Goal: Task Accomplishment & Management: Use online tool/utility

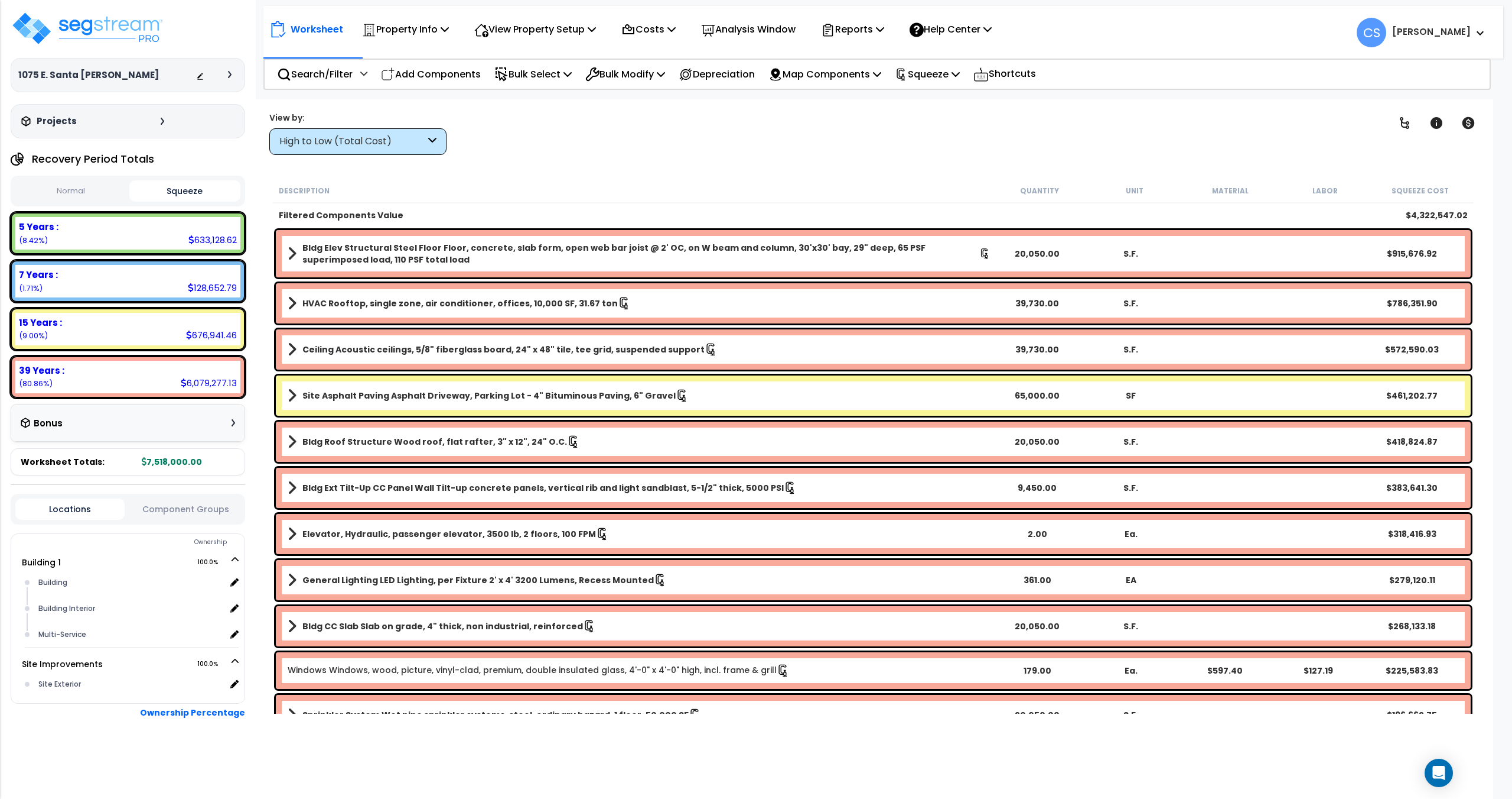
drag, startPoint x: 100, startPoint y: 52, endPoint x: 102, endPoint y: 46, distance: 6.3
click at [100, 52] on div "1075 E. Santa Clara Depreciable Tax Basis : $7,518,000.00 Placed-In-Service Dat…" at bounding box center [128, 74] width 235 height 128
click at [102, 45] on img at bounding box center [87, 28] width 153 height 35
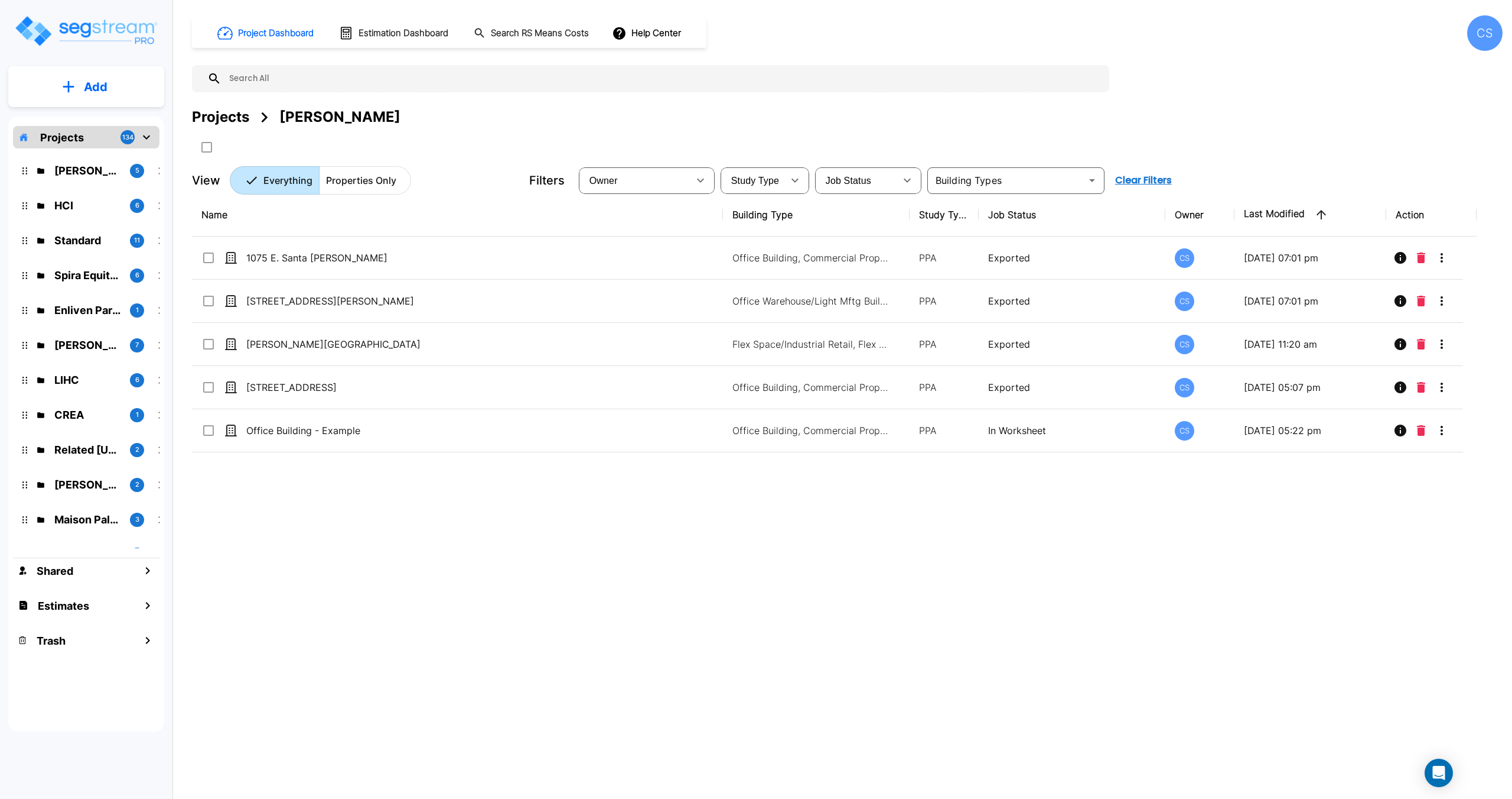
click at [253, 89] on div at bounding box center [651, 78] width 917 height 27
click at [376, 80] on input "text" at bounding box center [662, 78] width 882 height 27
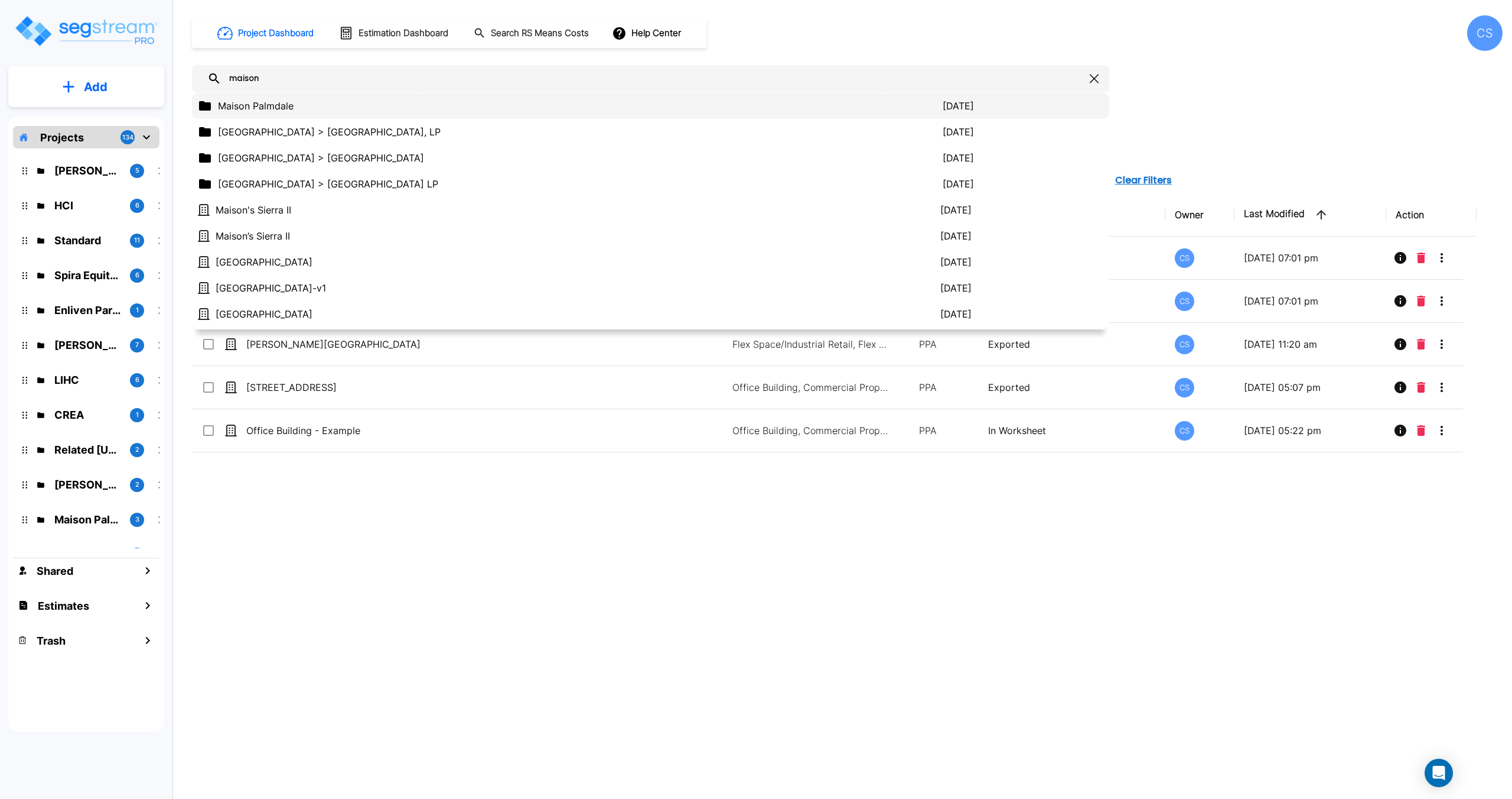
type input "maison"
click at [276, 109] on p "Maison Palmdale" at bounding box center [581, 106] width 725 height 14
click at [276, 109] on div "Projects Jeff Janda" at bounding box center [296, 117] width 208 height 21
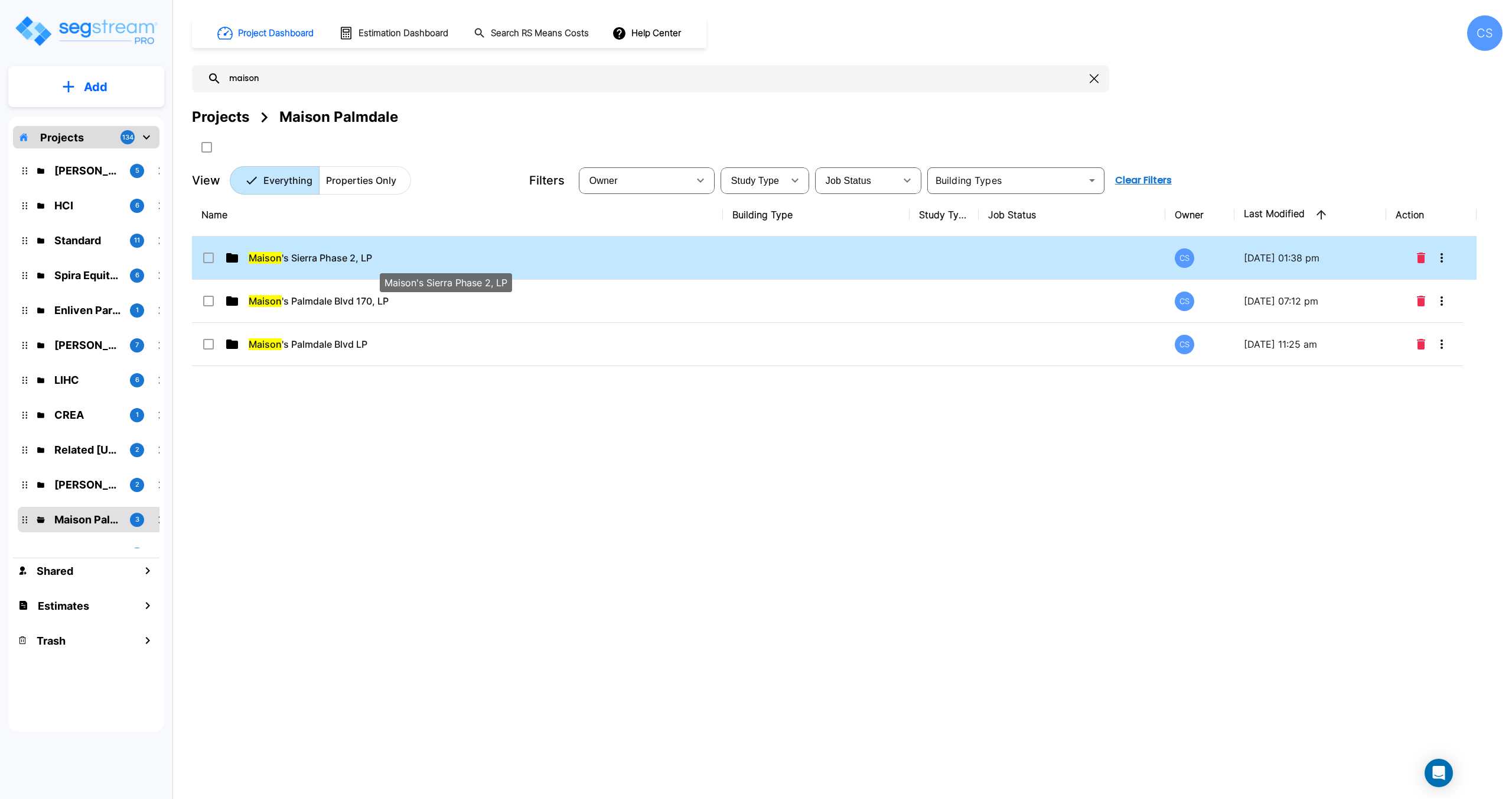
click at [331, 253] on span "Maison 's Sierra Phase 2, LP" at bounding box center [310, 258] width 123 height 14
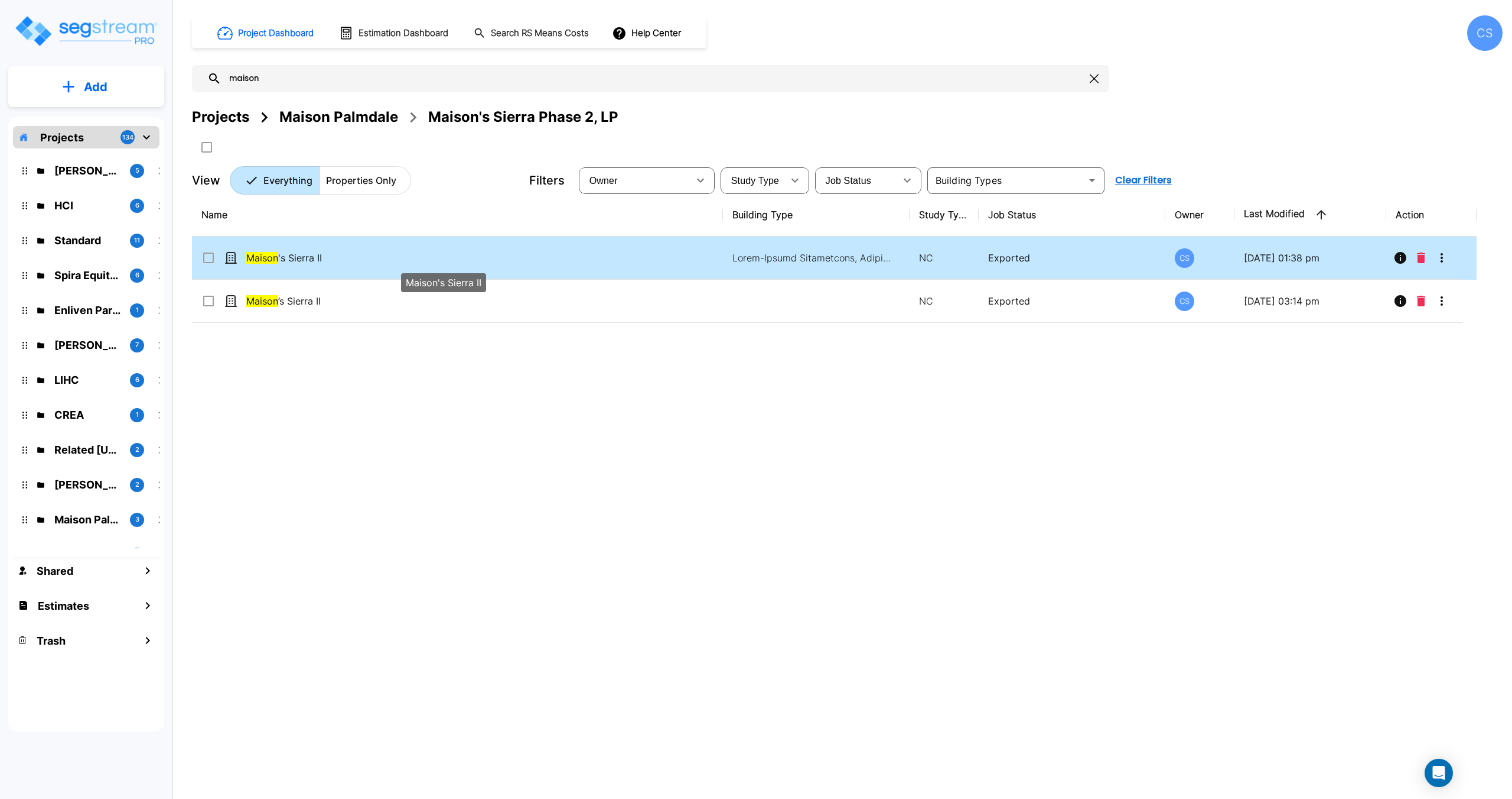
click at [300, 261] on span "Maison 's Sierra II" at bounding box center [284, 258] width 75 height 14
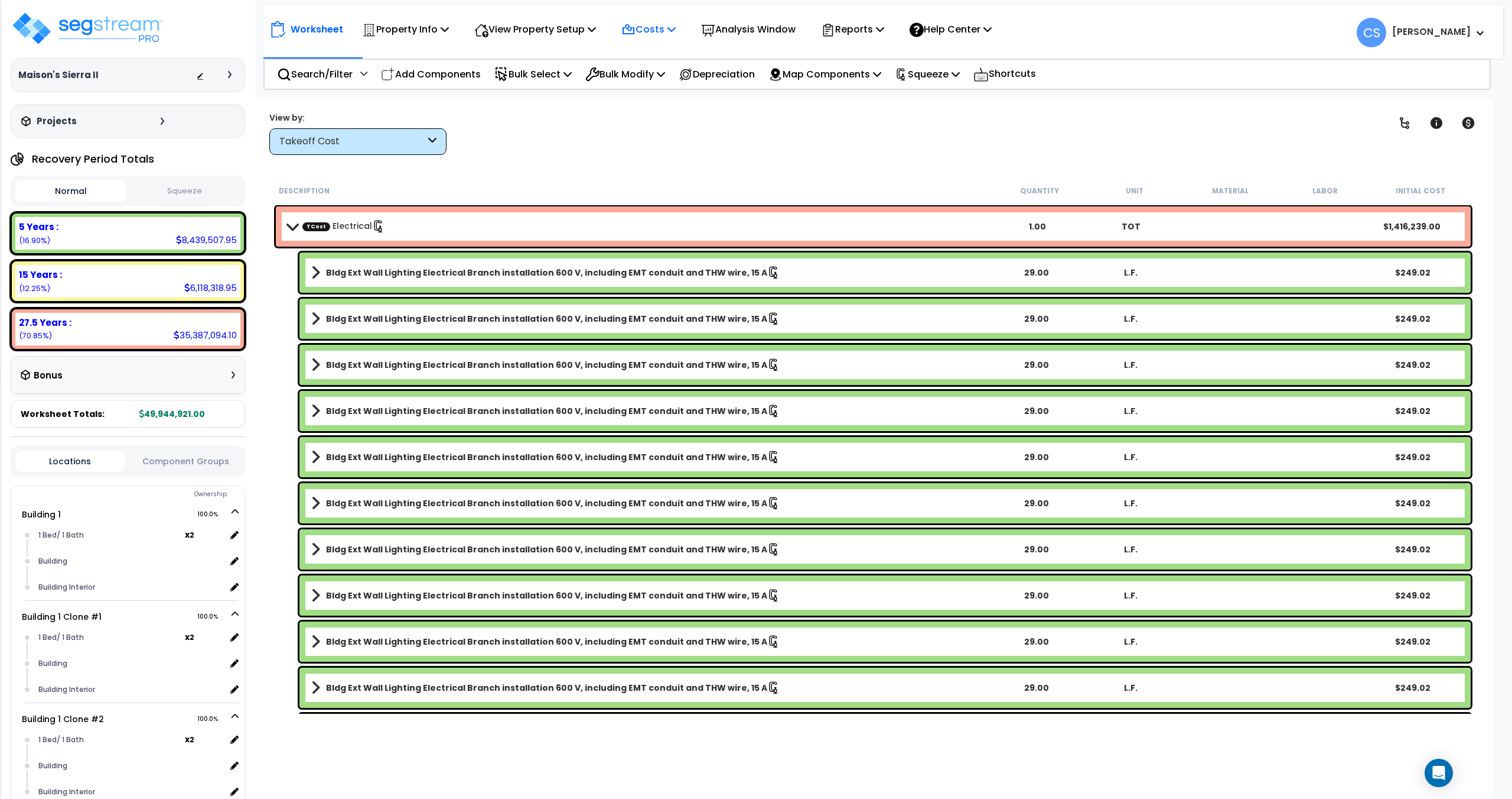
click at [674, 29] on p "Costs" at bounding box center [648, 29] width 54 height 16
click at [649, 79] on link "Direct Costs" at bounding box center [674, 81] width 117 height 24
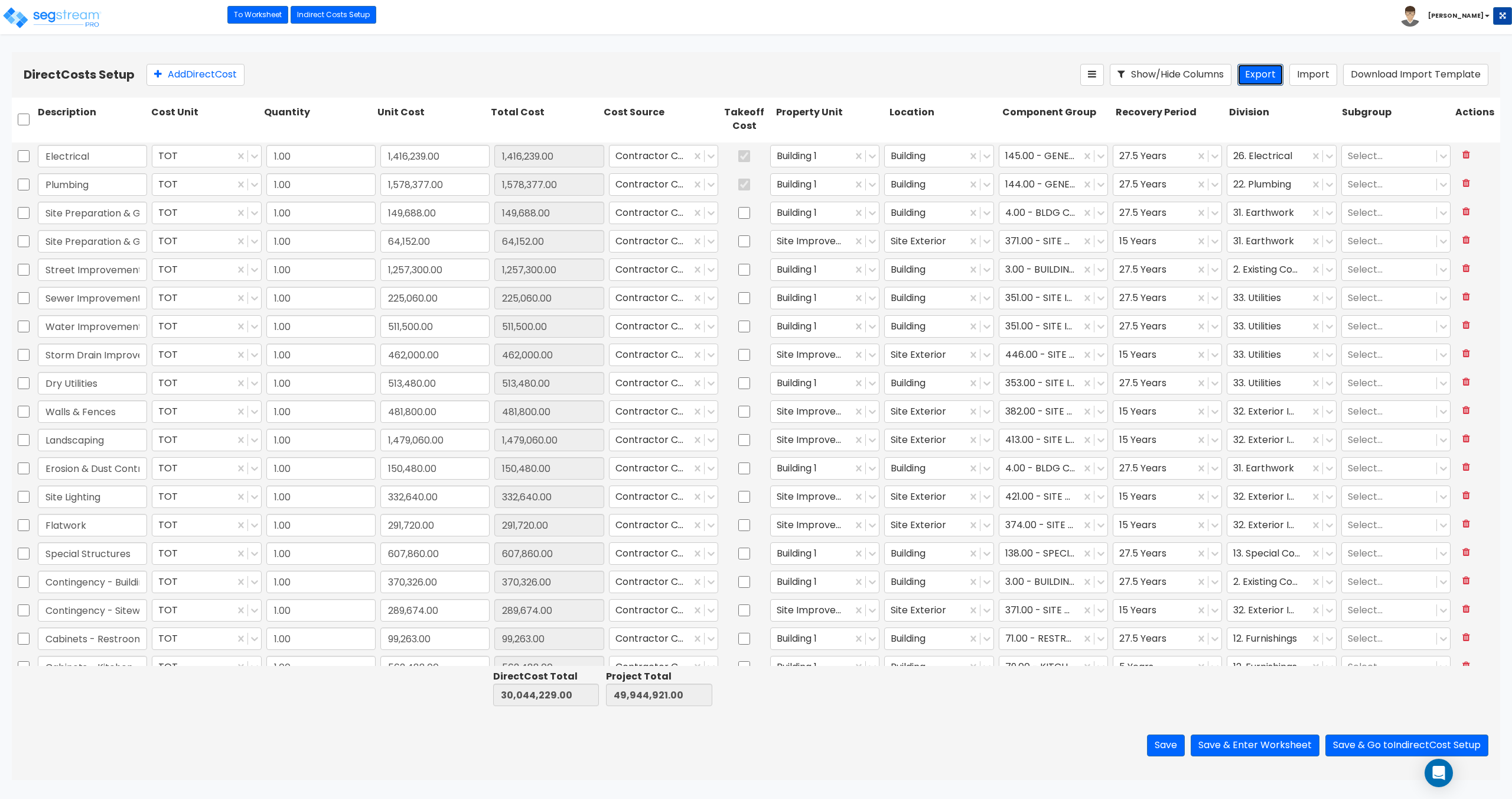
click at [1266, 77] on button "Export" at bounding box center [1260, 74] width 46 height 22
click at [26, 115] on input "checkbox" at bounding box center [23, 119] width 12 height 22
checkbox input "true"
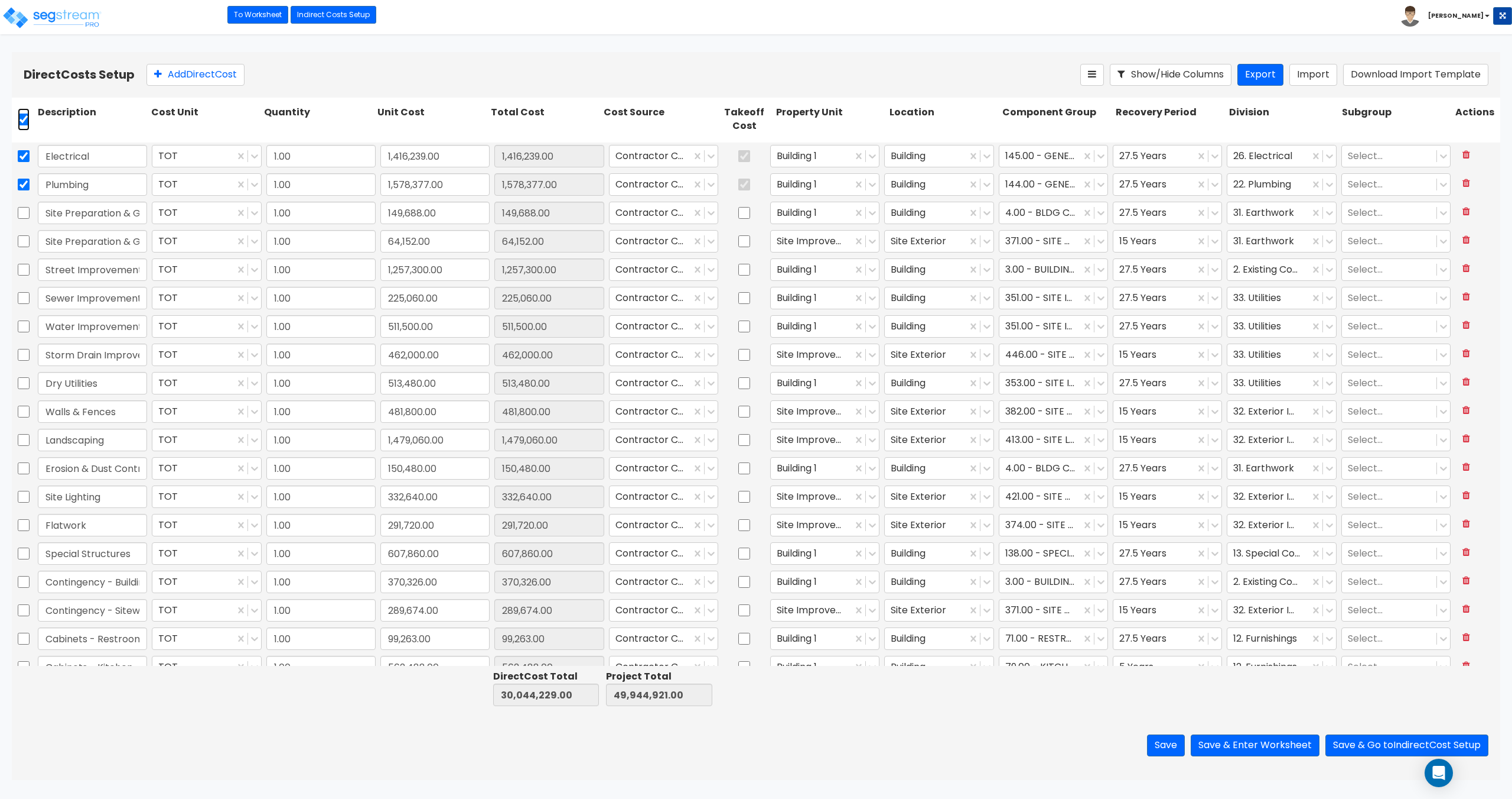
checkbox input "true"
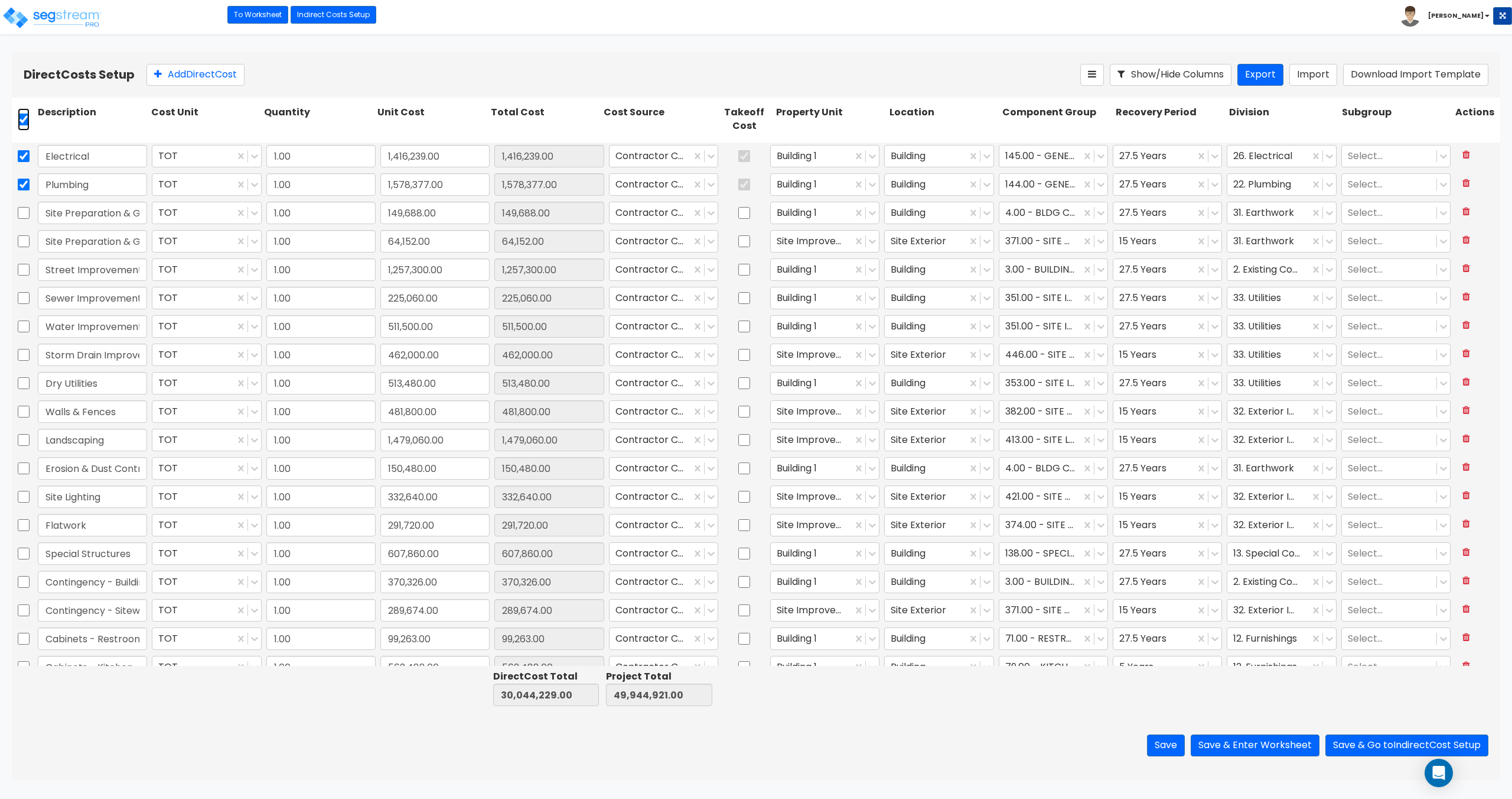
checkbox input "true"
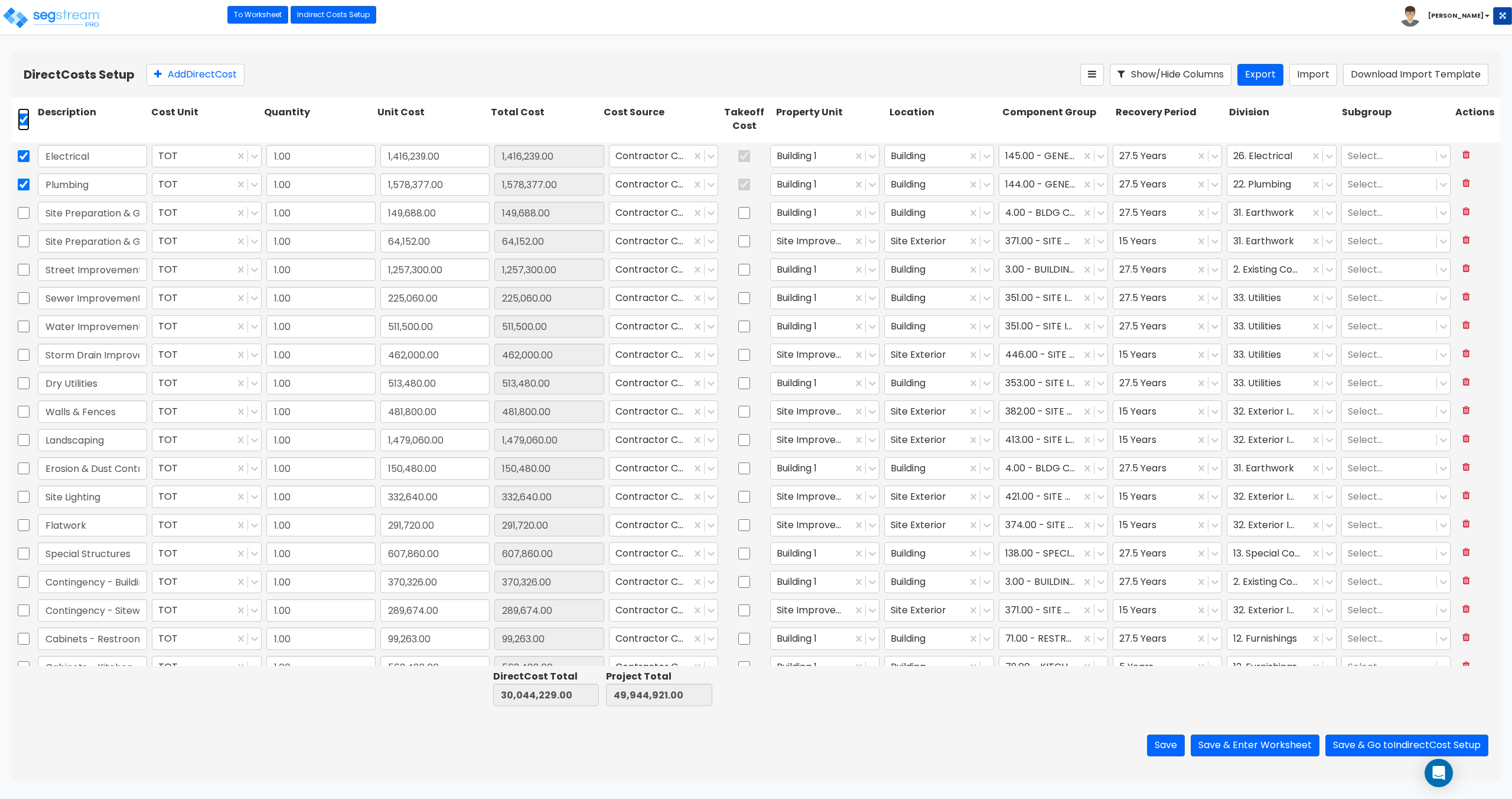
checkbox input "true"
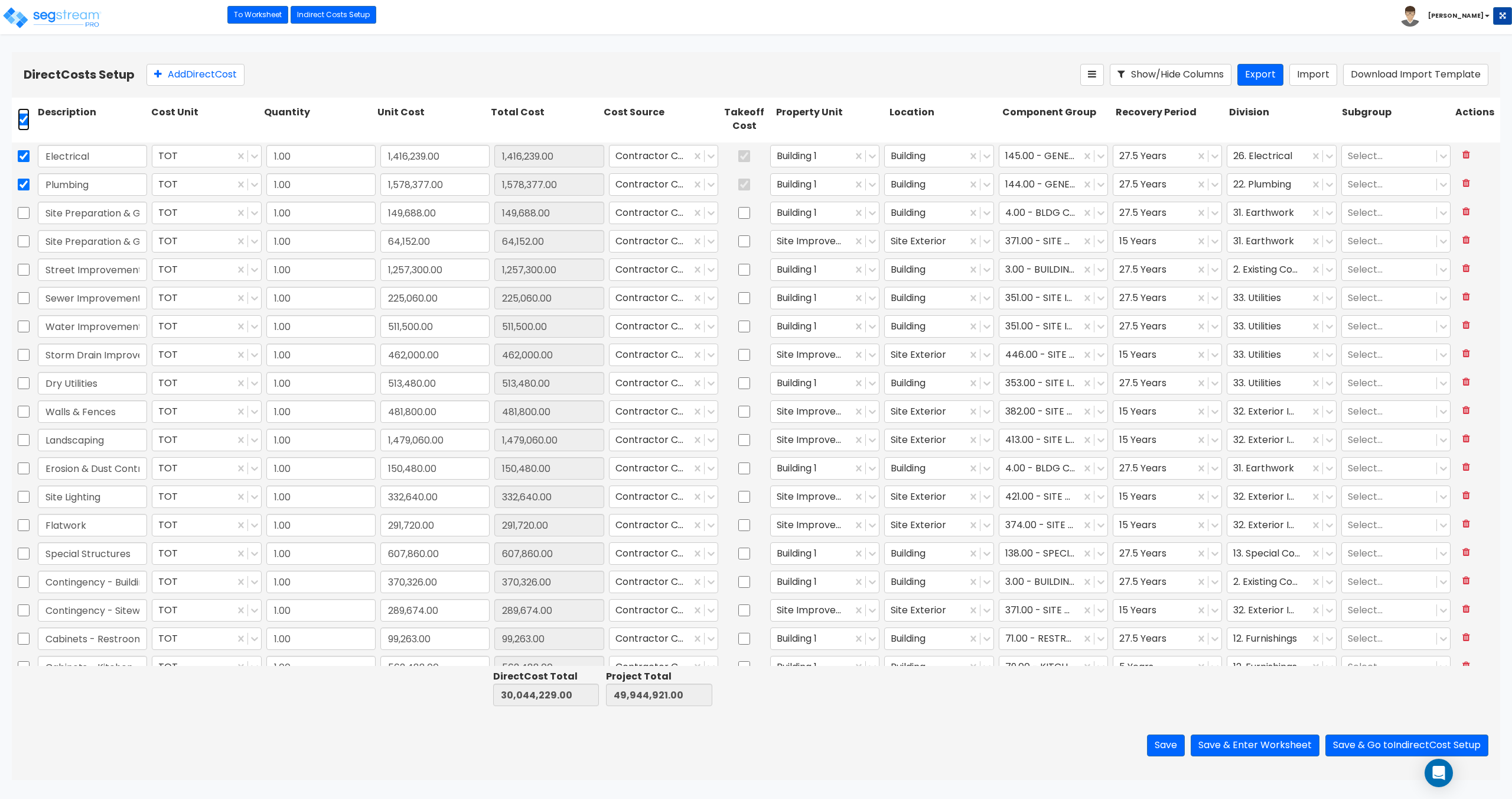
checkbox input "true"
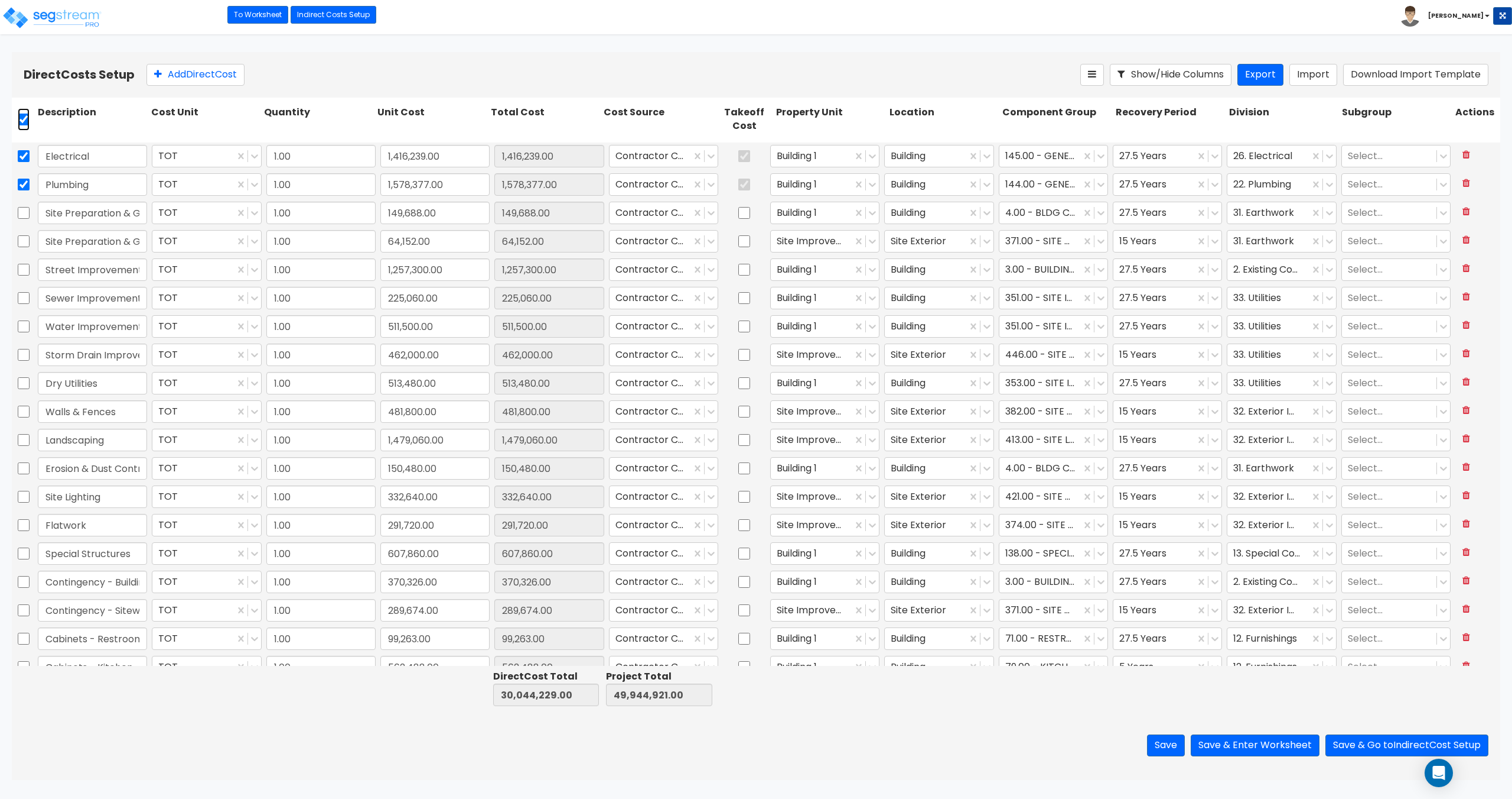
checkbox input "true"
click at [21, 152] on input "checkbox" at bounding box center [23, 155] width 12 height 22
checkbox input "false"
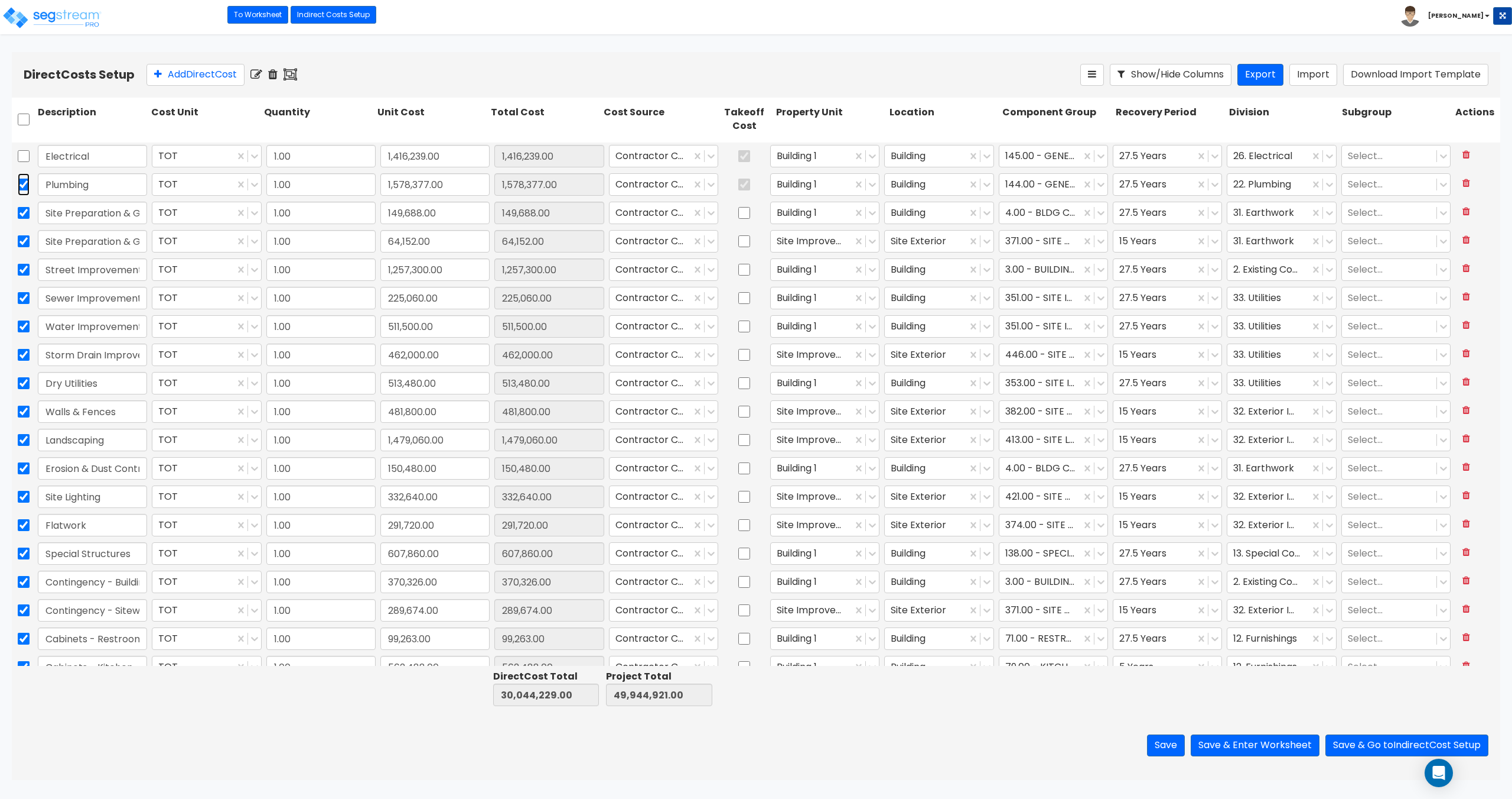
click at [24, 183] on input "checkbox" at bounding box center [23, 184] width 12 height 22
checkbox input "false"
click at [277, 72] on icon at bounding box center [273, 74] width 10 height 12
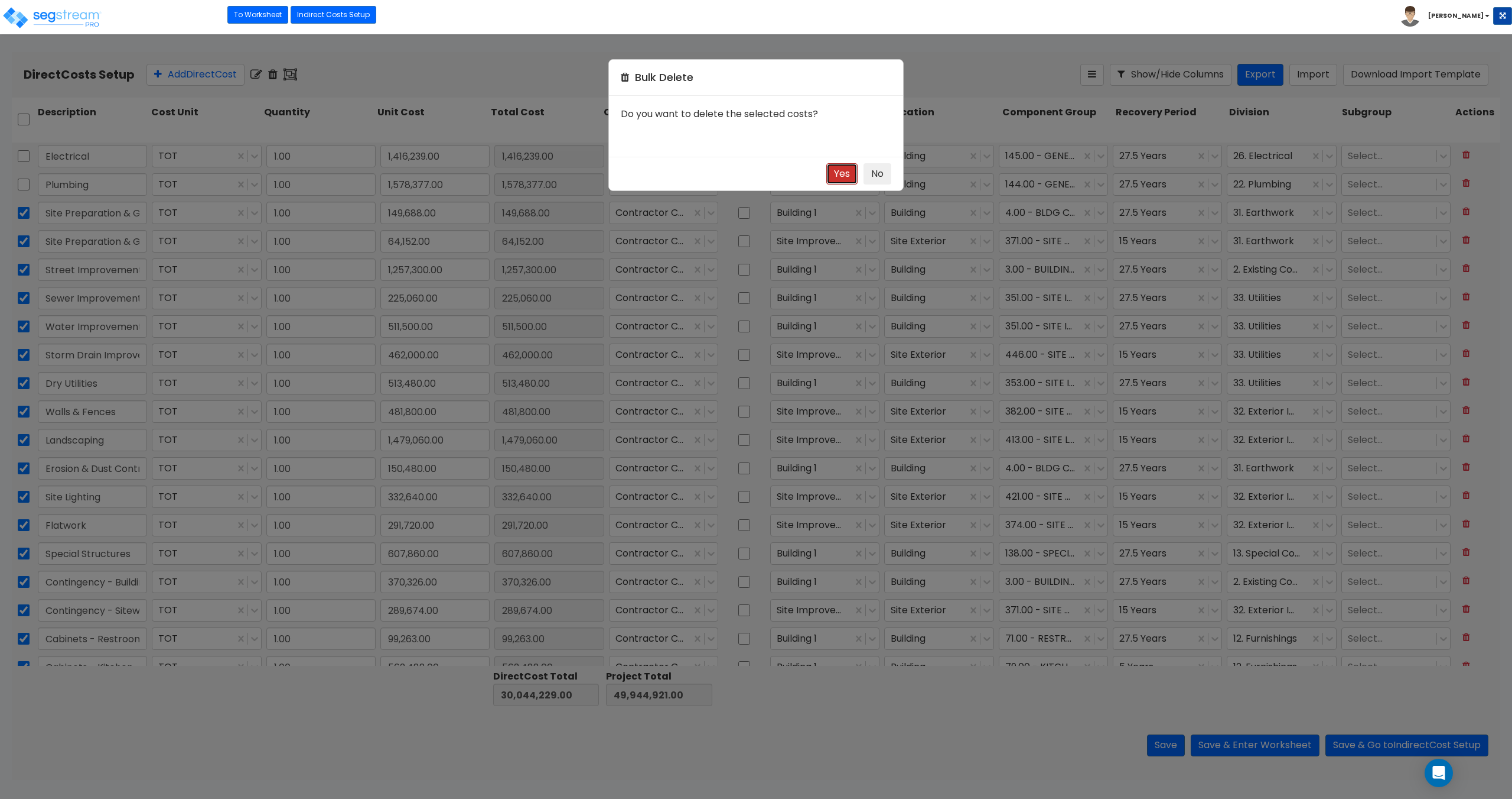
click at [842, 170] on button "Yes" at bounding box center [842, 174] width 31 height 22
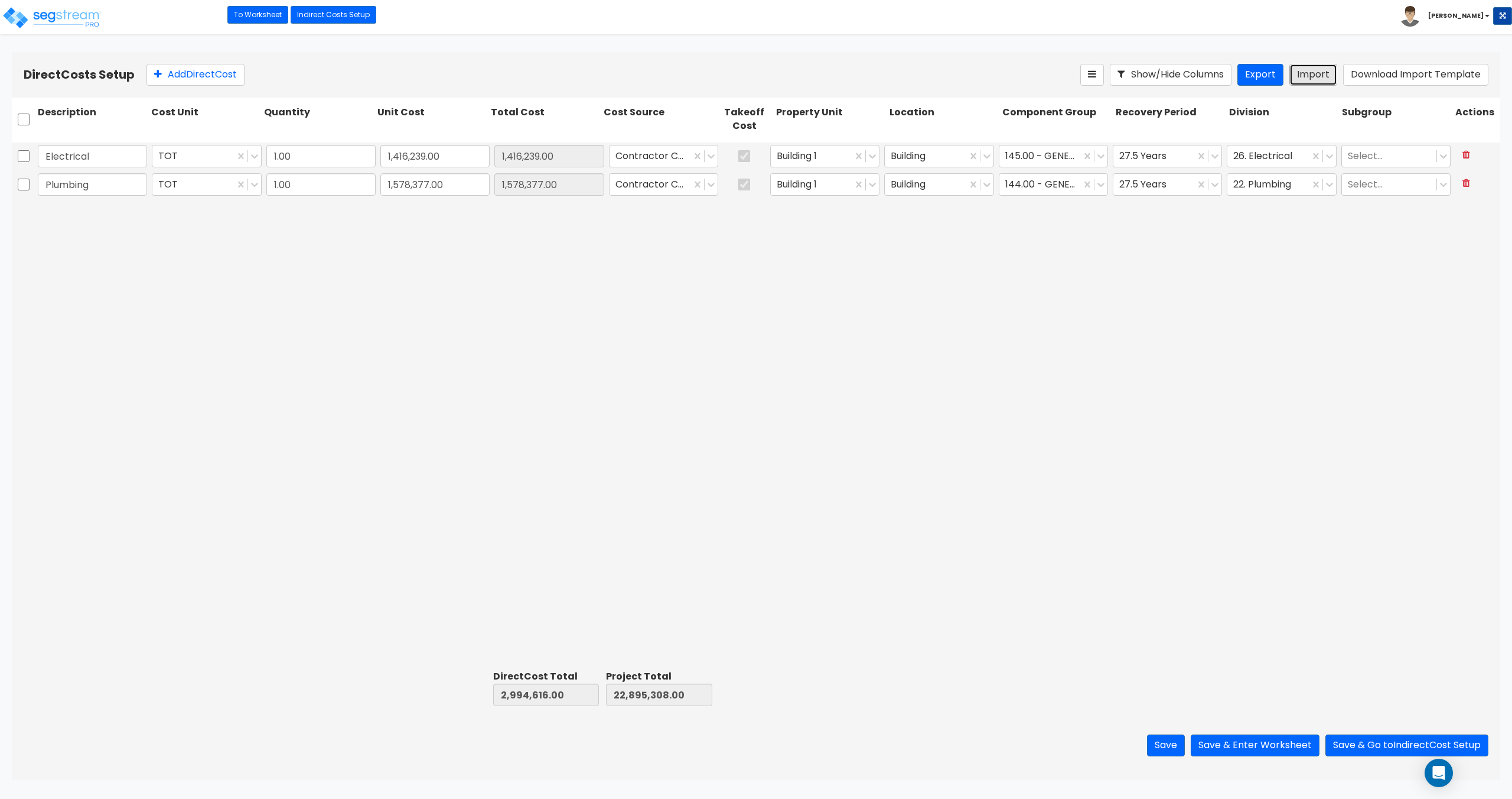
click at [1330, 77] on button "Import" at bounding box center [1313, 74] width 48 height 22
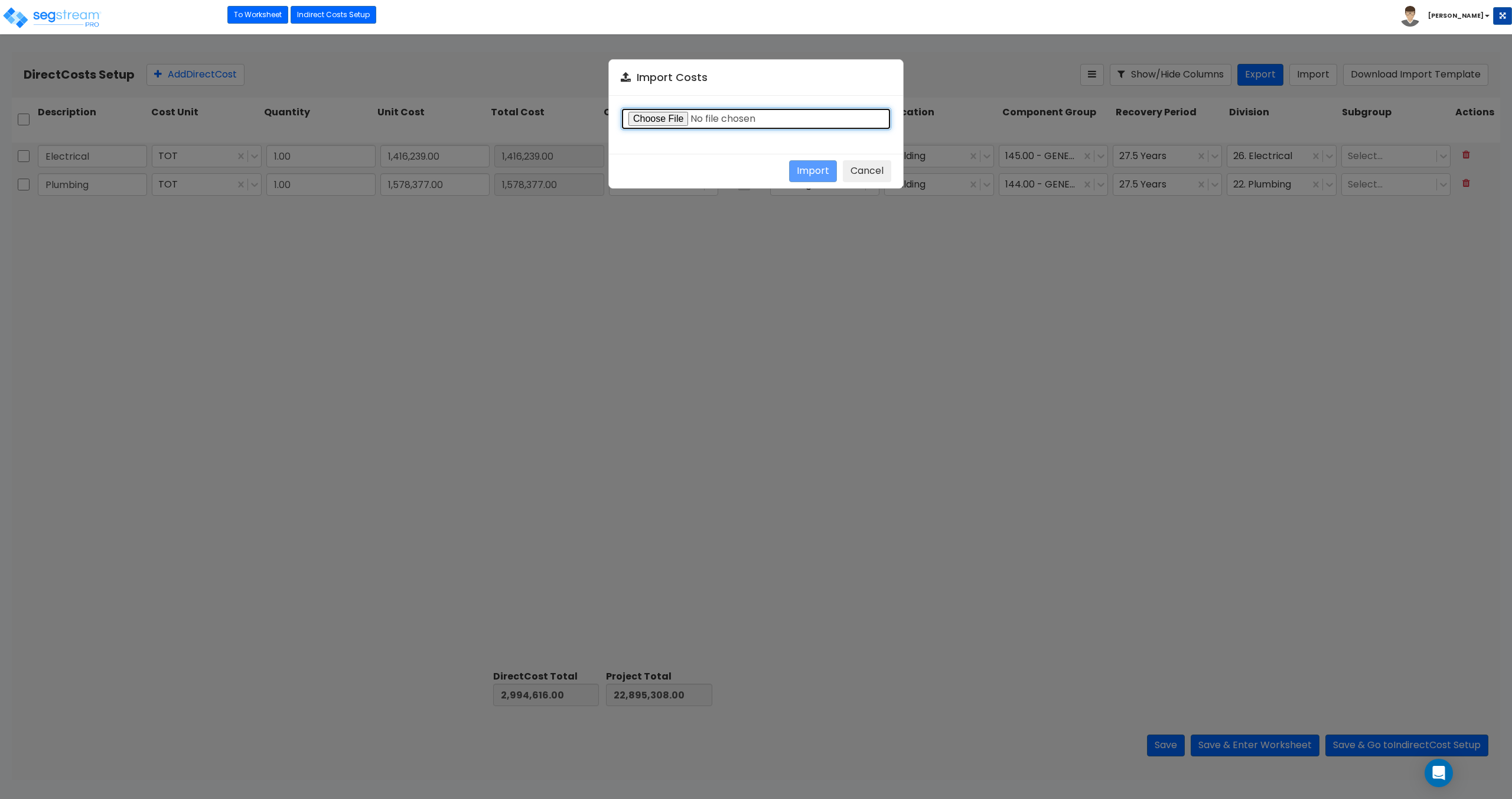
click at [659, 127] on input "file" at bounding box center [756, 118] width 270 height 22
type input "C:\fakepath\Direct costs 37023.csv"
click at [795, 172] on button "Import" at bounding box center [814, 171] width 48 height 22
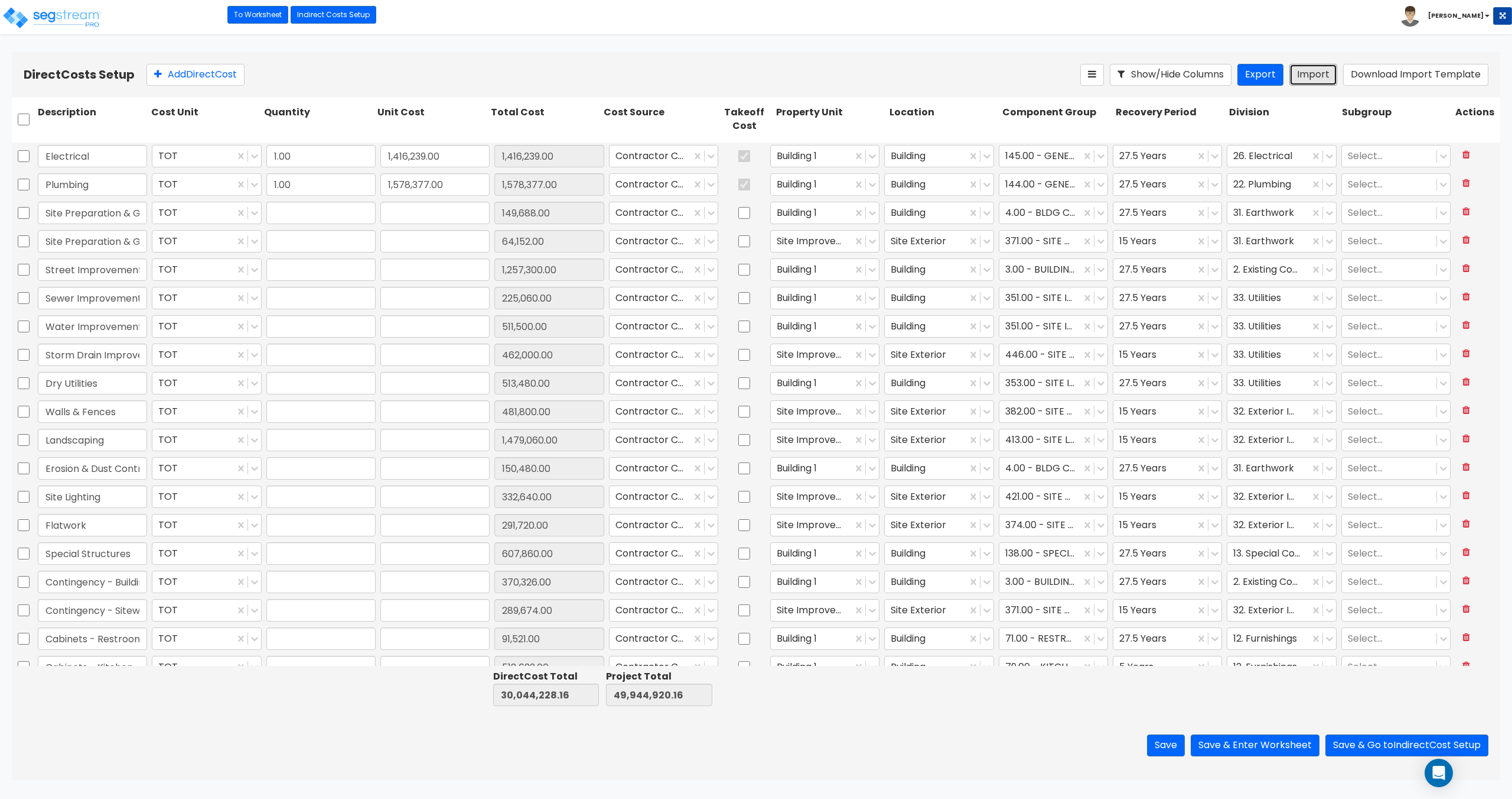
type input "1"
type input "149,688"
type input "1"
type input "64,152"
type input "1"
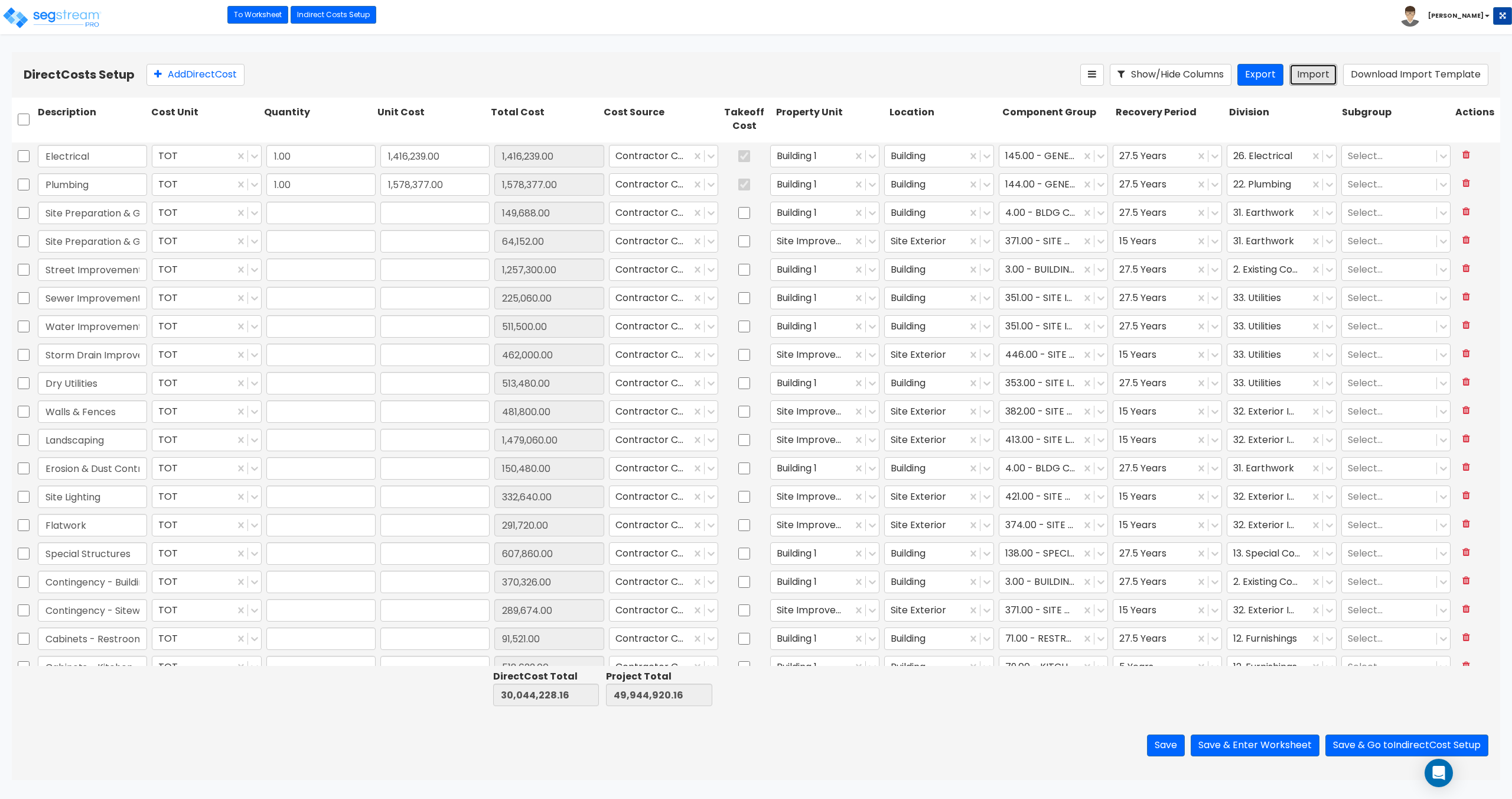
type input "1,257,300"
type input "1"
type input "225,060"
type input "1"
type input "511,500"
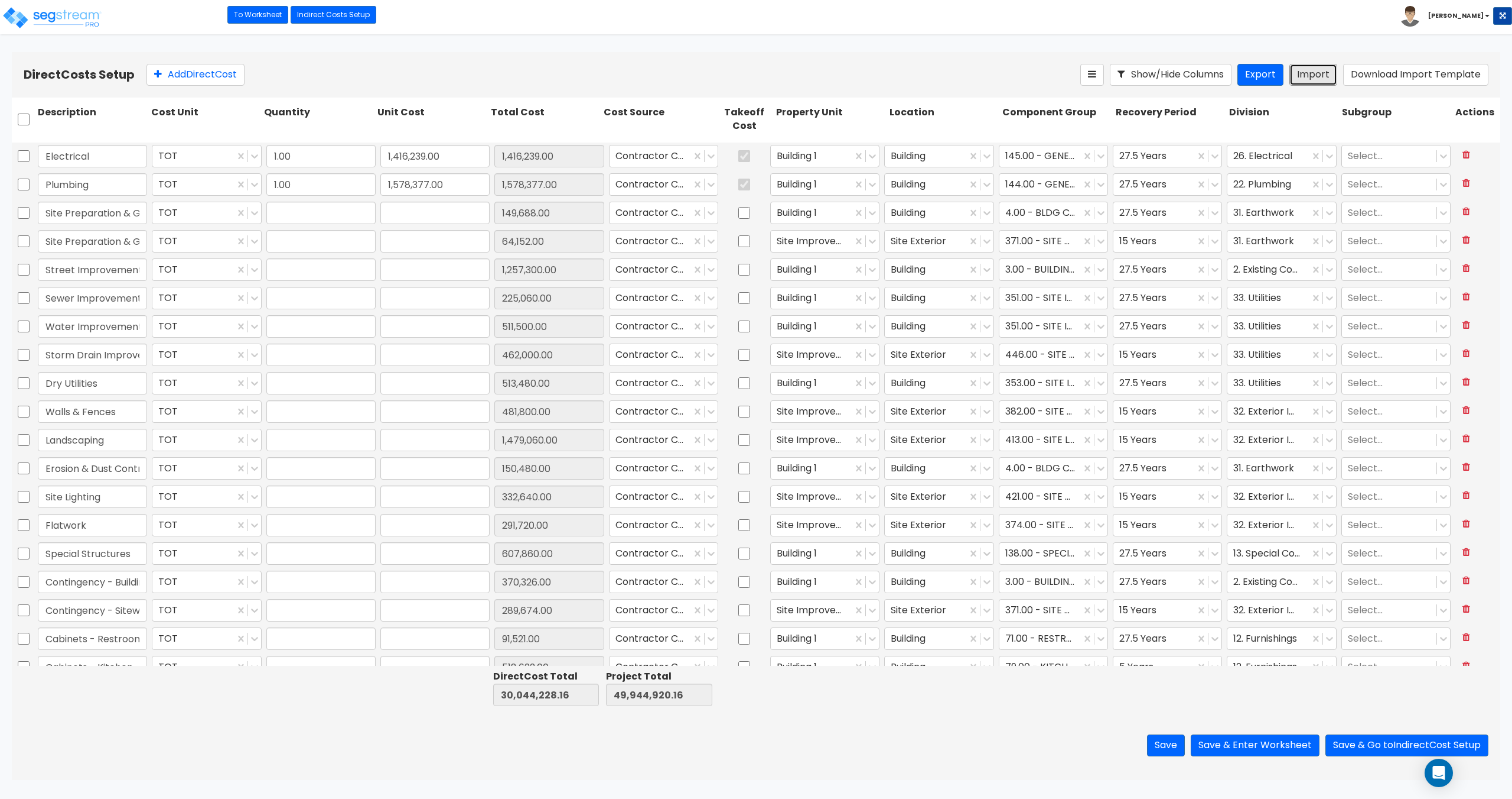
type input "1"
type input "462,000"
type input "1"
type input "513,480"
type input "1"
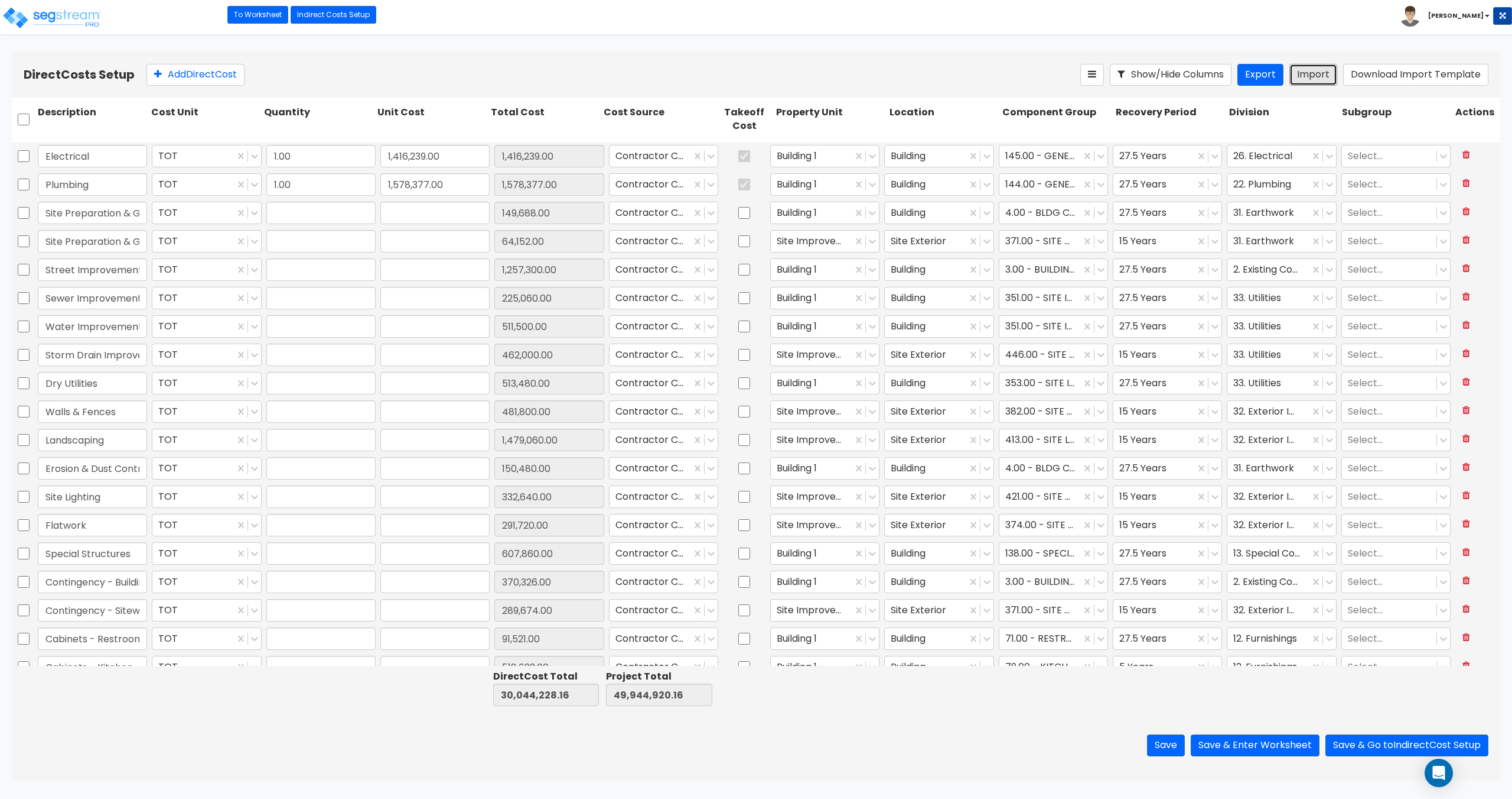
type input "481,800"
type input "1"
type input "1,479,060"
type input "1"
type input "150,480"
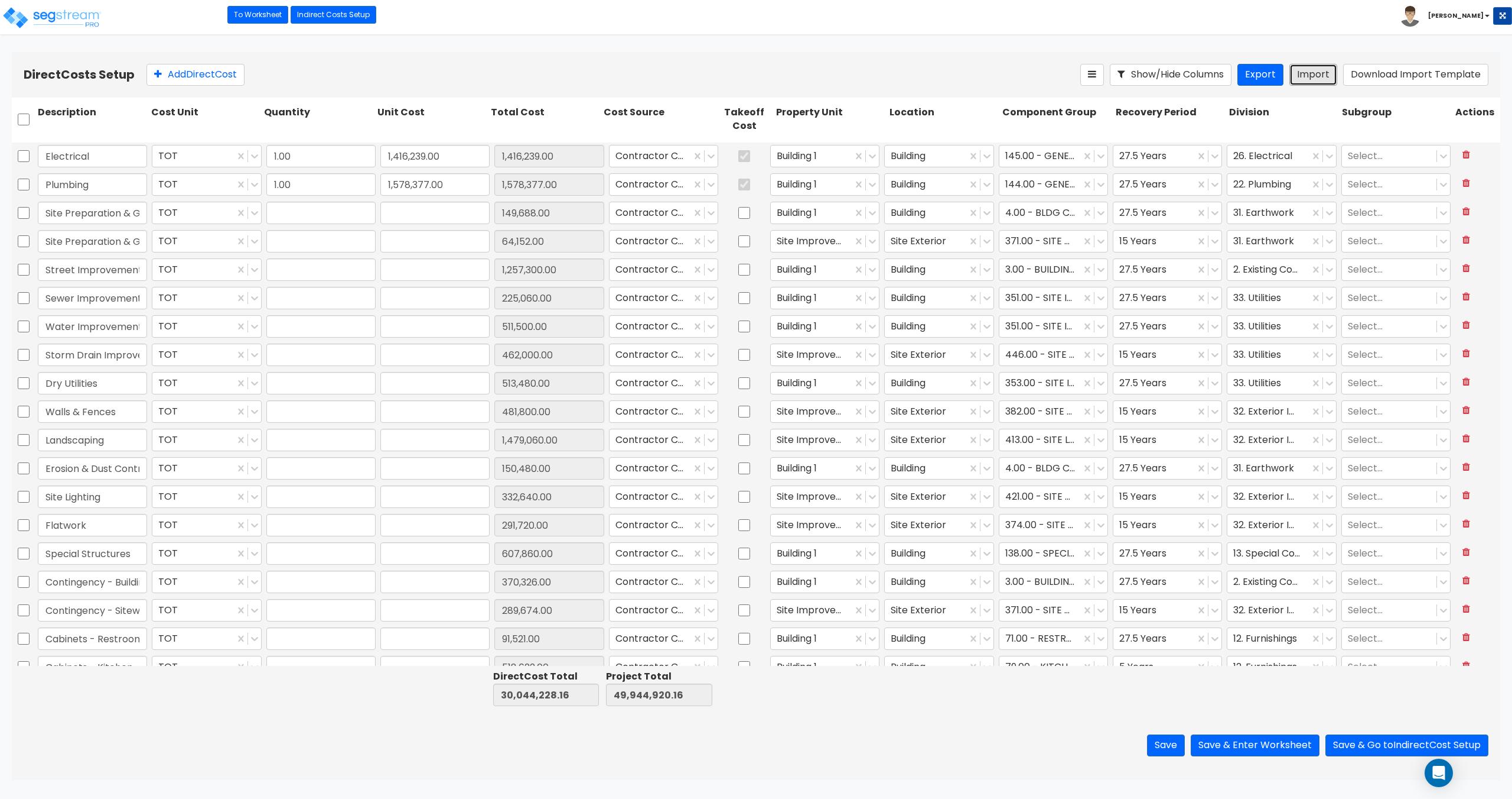
type input "1"
type input "332,640"
type input "1"
type input "291,720"
type input "1"
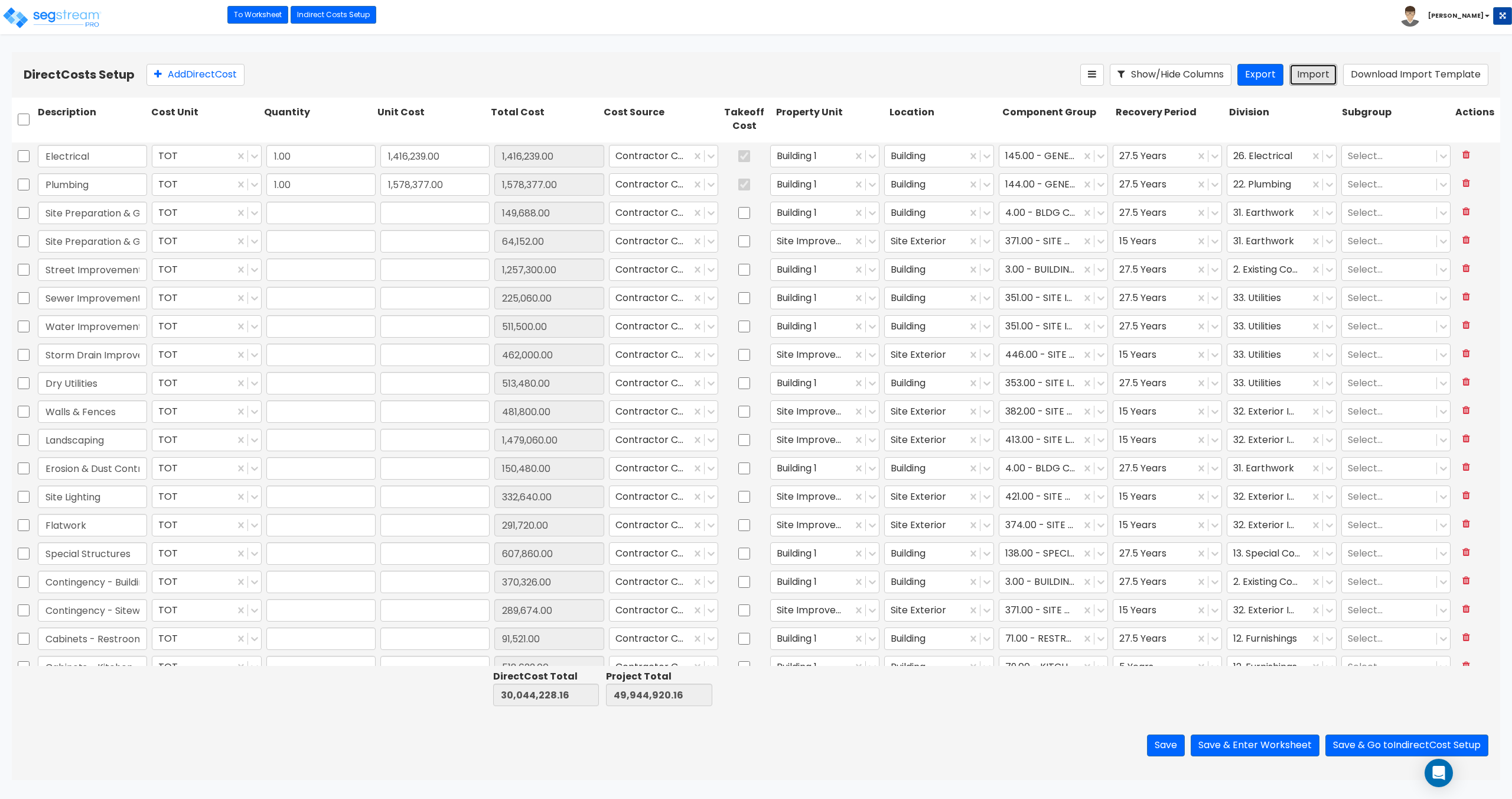
type input "607,860"
type input "1"
type input "370,326"
type input "1"
type input "289,674"
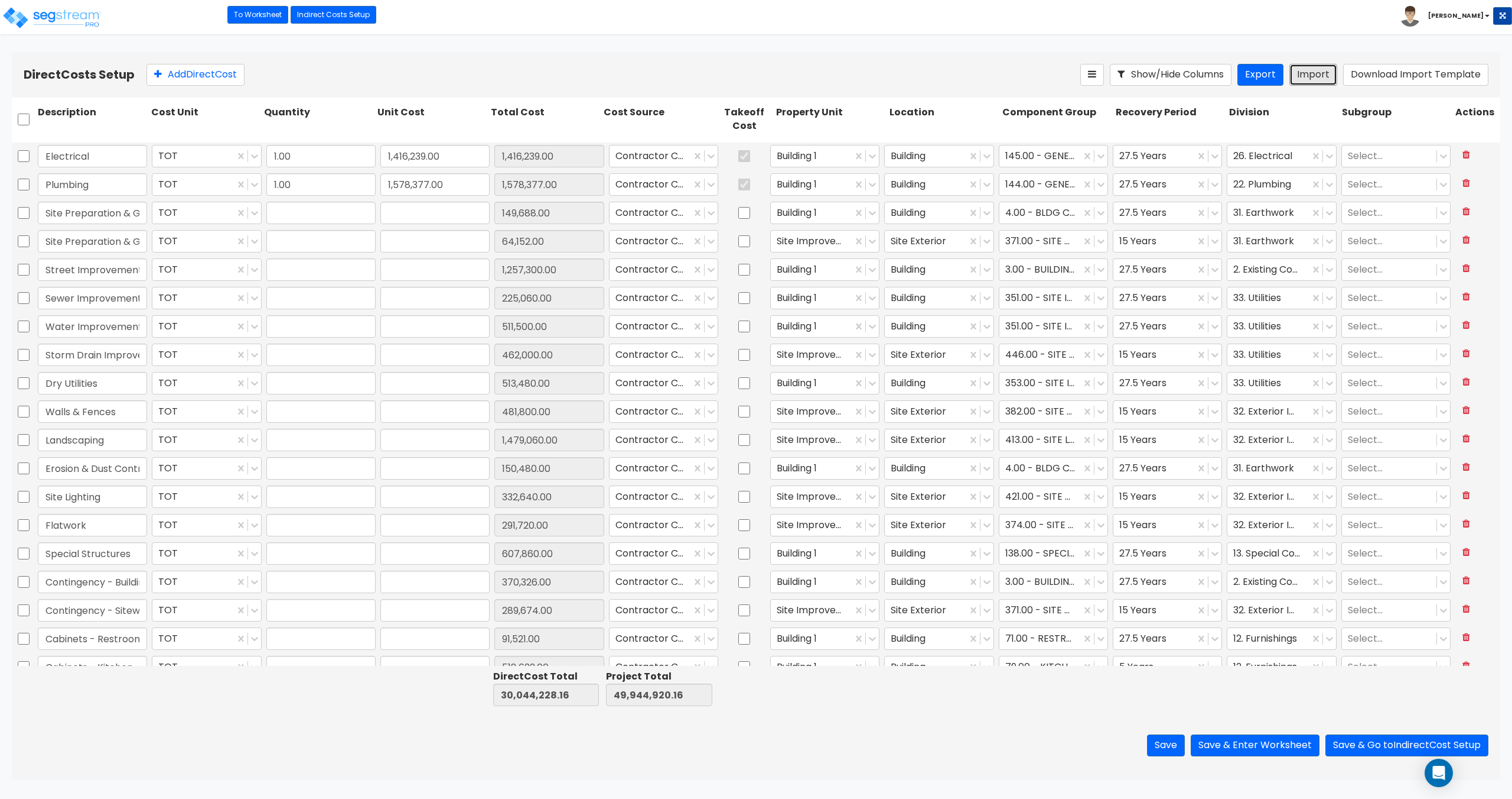
type input "1"
type input "91,521"
type input "1"
type input "518,622"
type input "1"
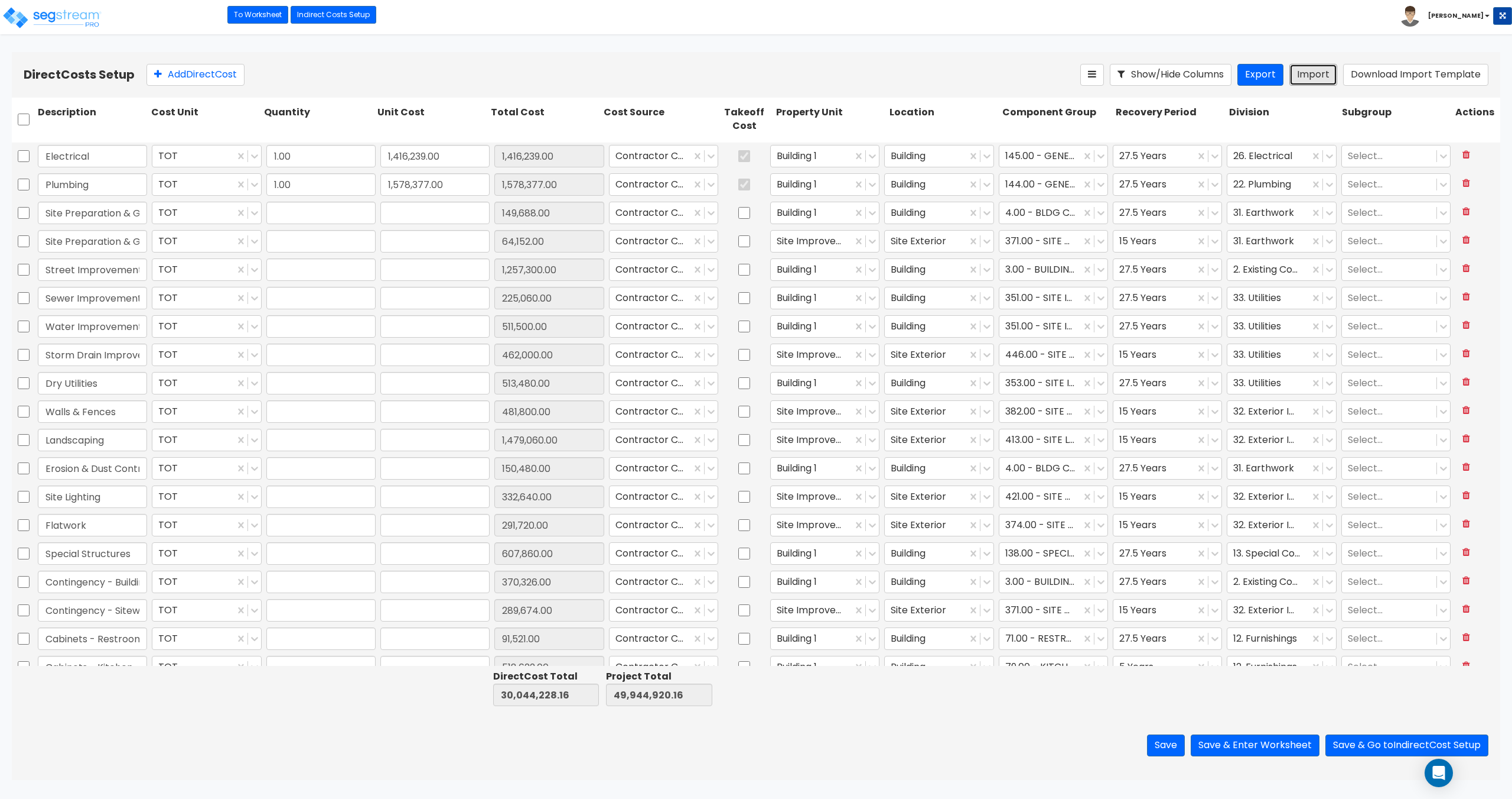
type input "202,513"
type input "1"
type input "202,514"
type input "1"
type input "1,653,733"
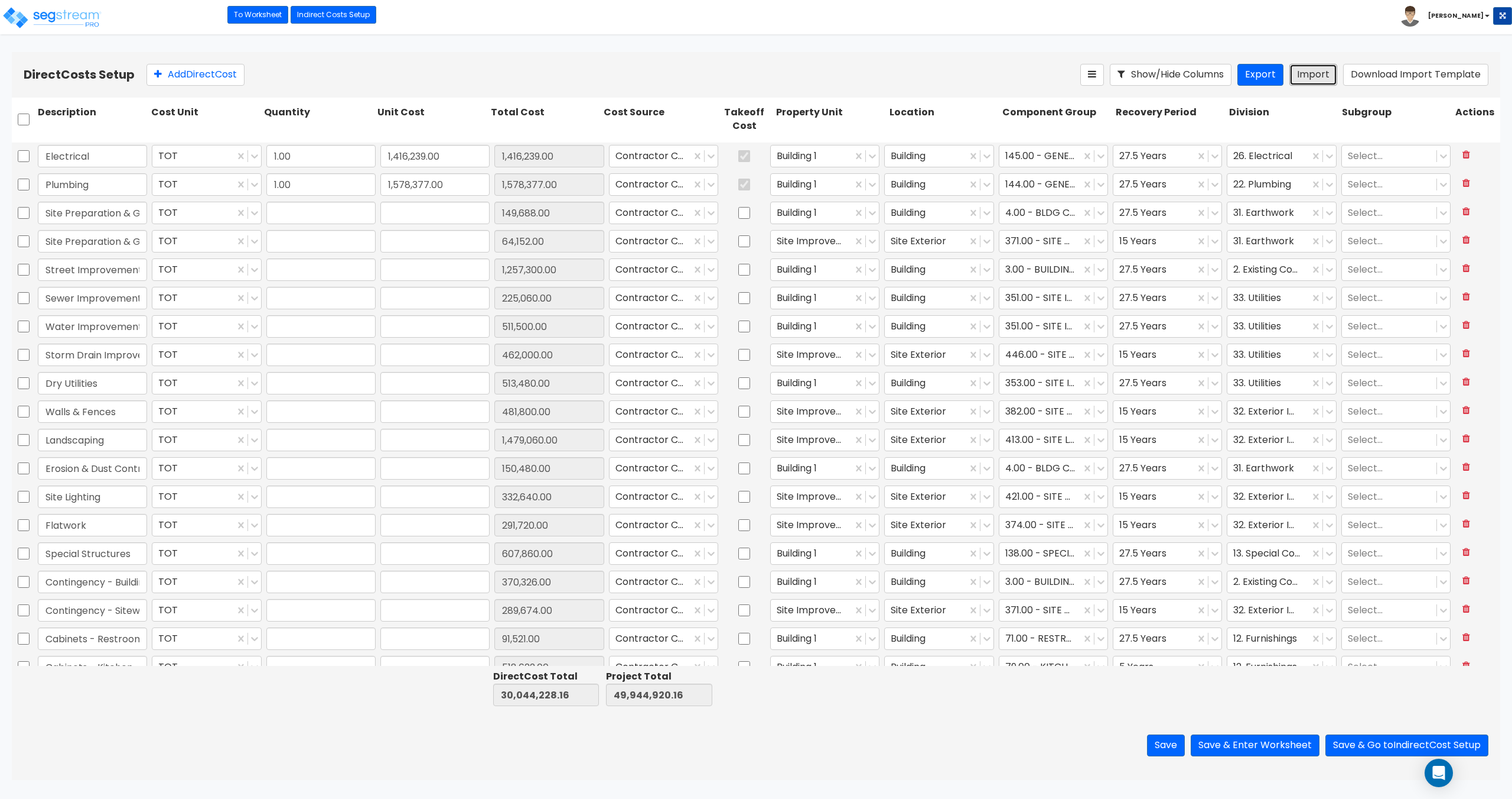
type input "1"
type input "72,632"
type input "1"
type input "411,581"
type input "1"
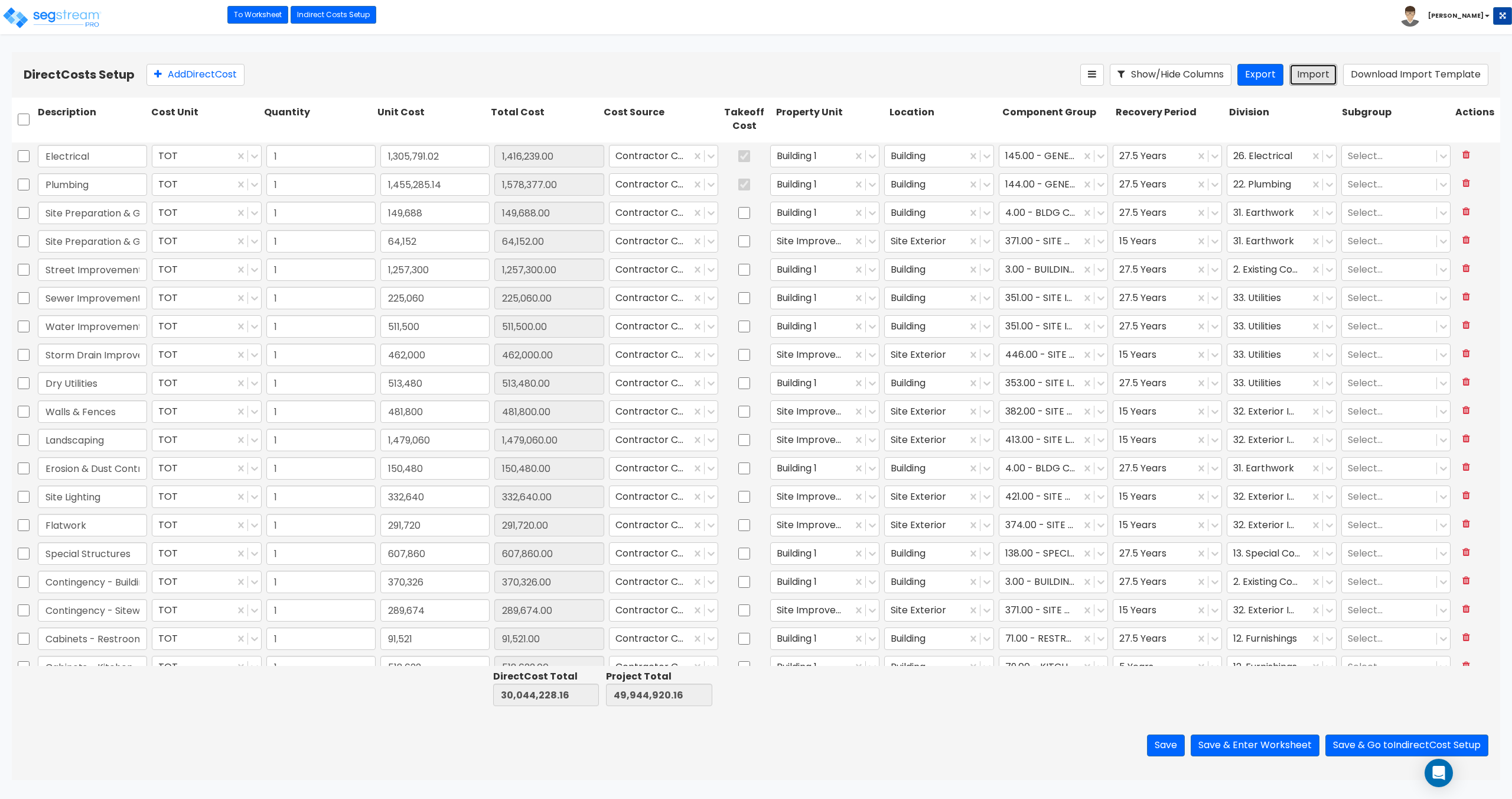
type input "1,305,791.02"
type input "1"
type input "1,455,285.14"
type input "1"
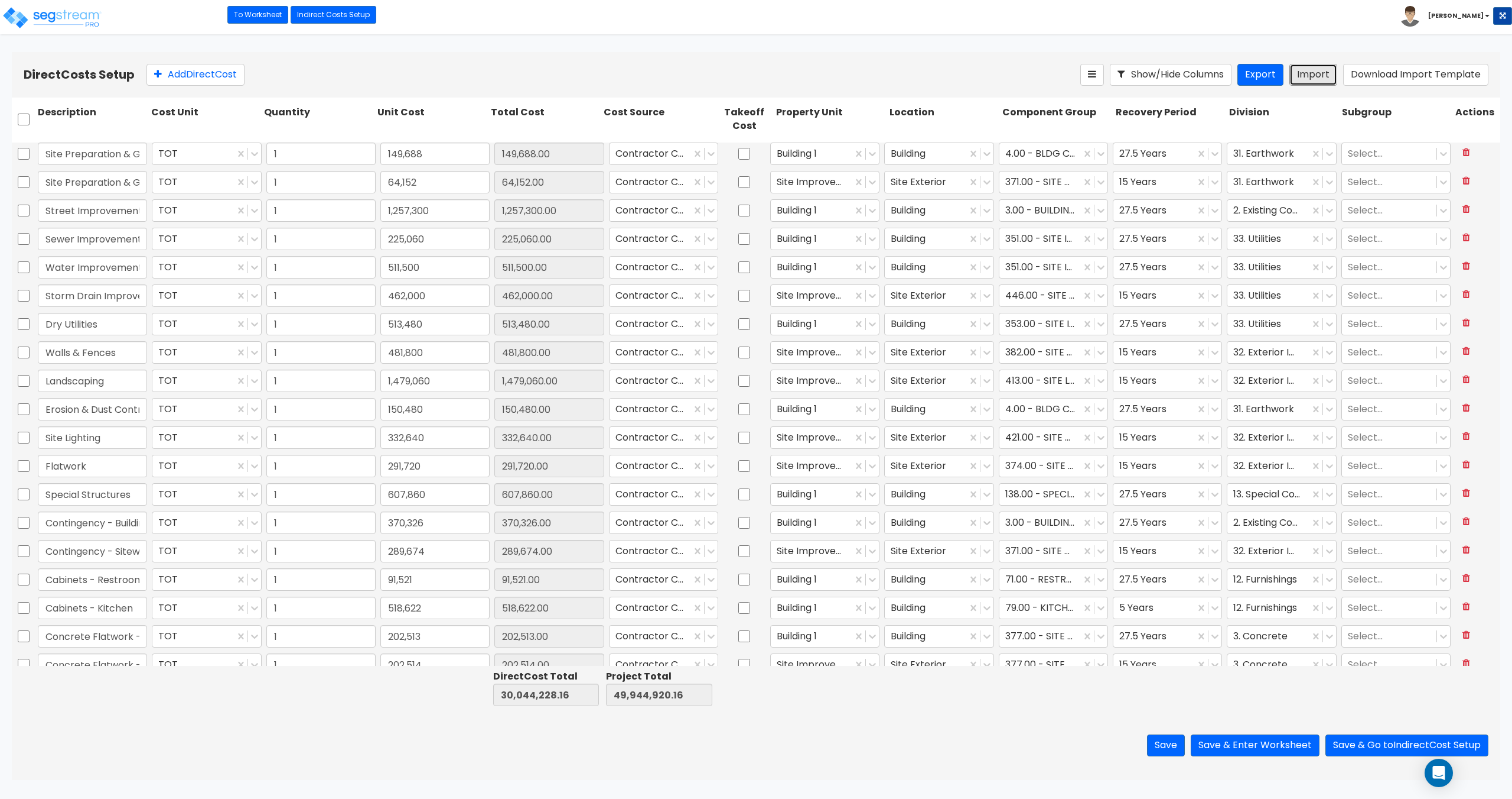
type input "1,305,791.02"
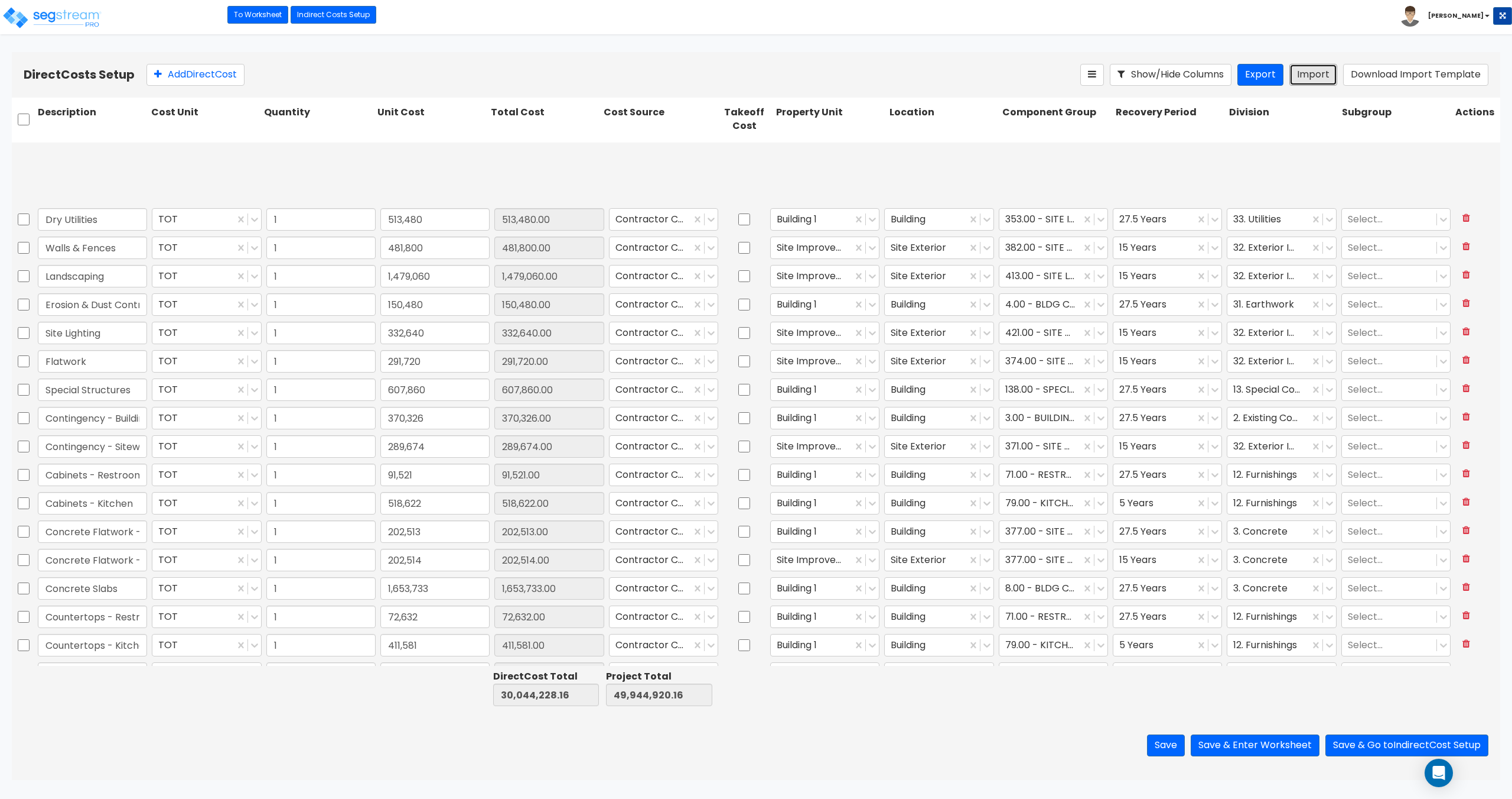
type input "1"
type input "1,256,840"
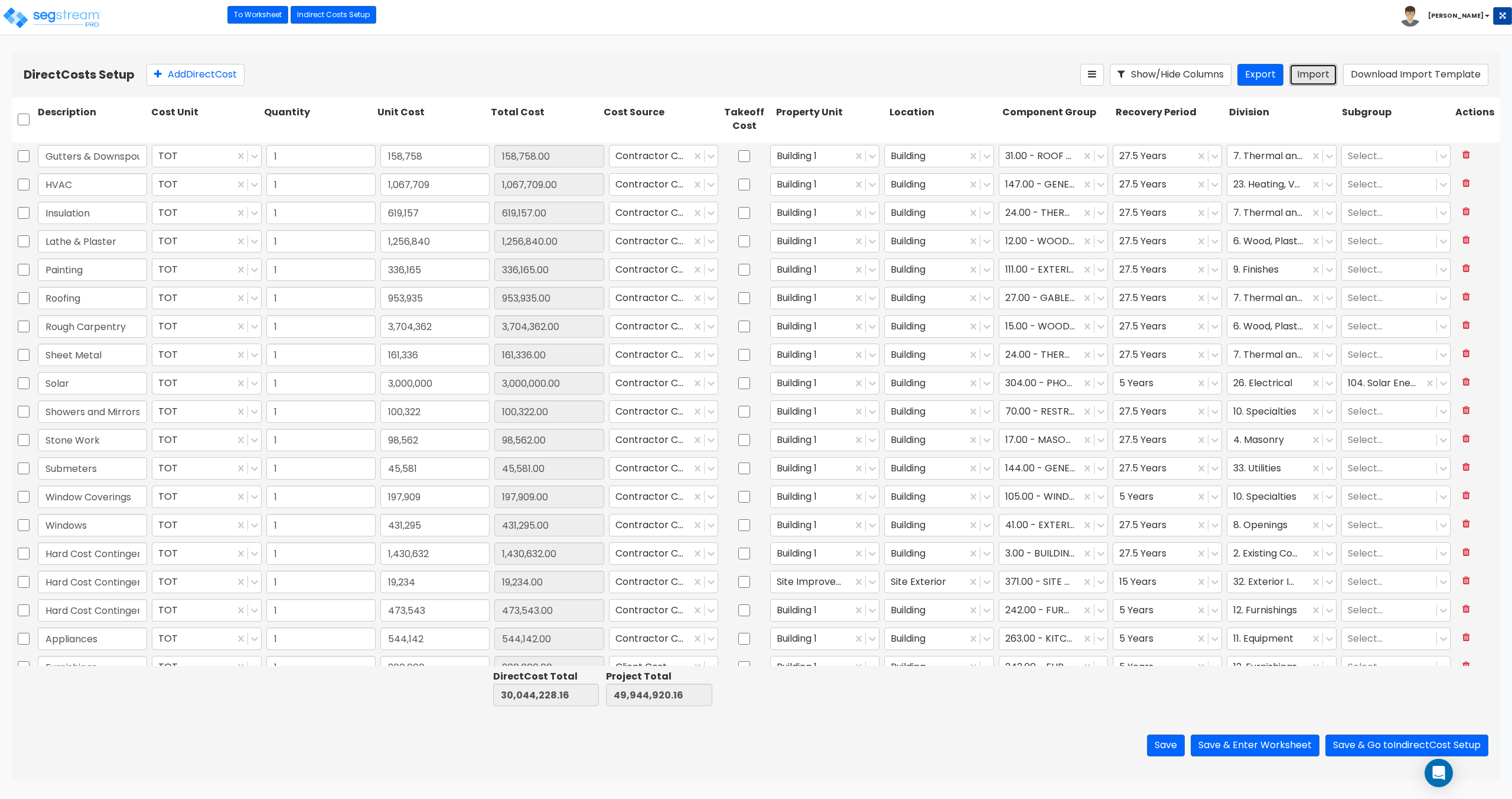
scroll to position [867, 0]
type input "1"
type input "150,480"
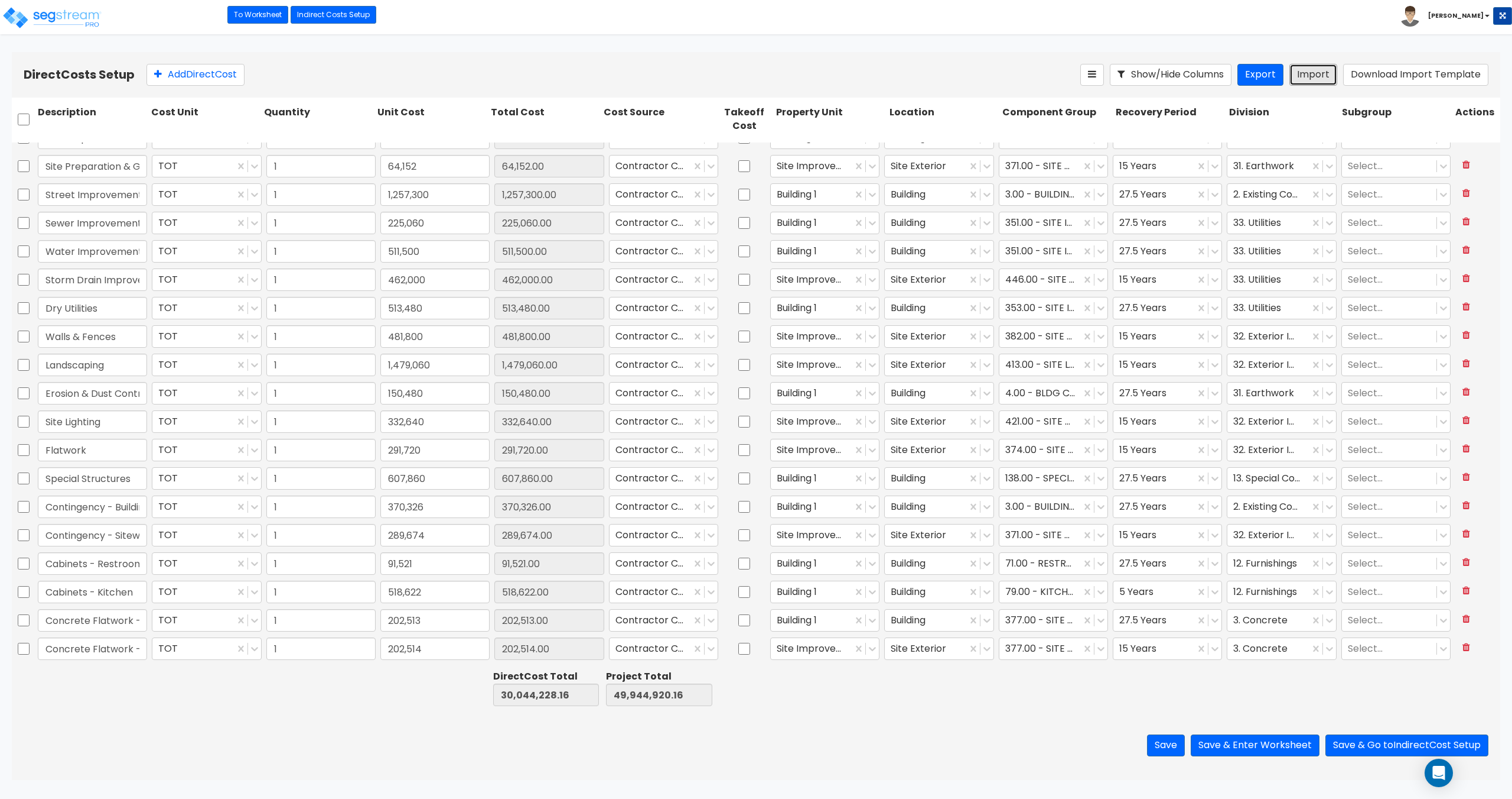
scroll to position [0, 0]
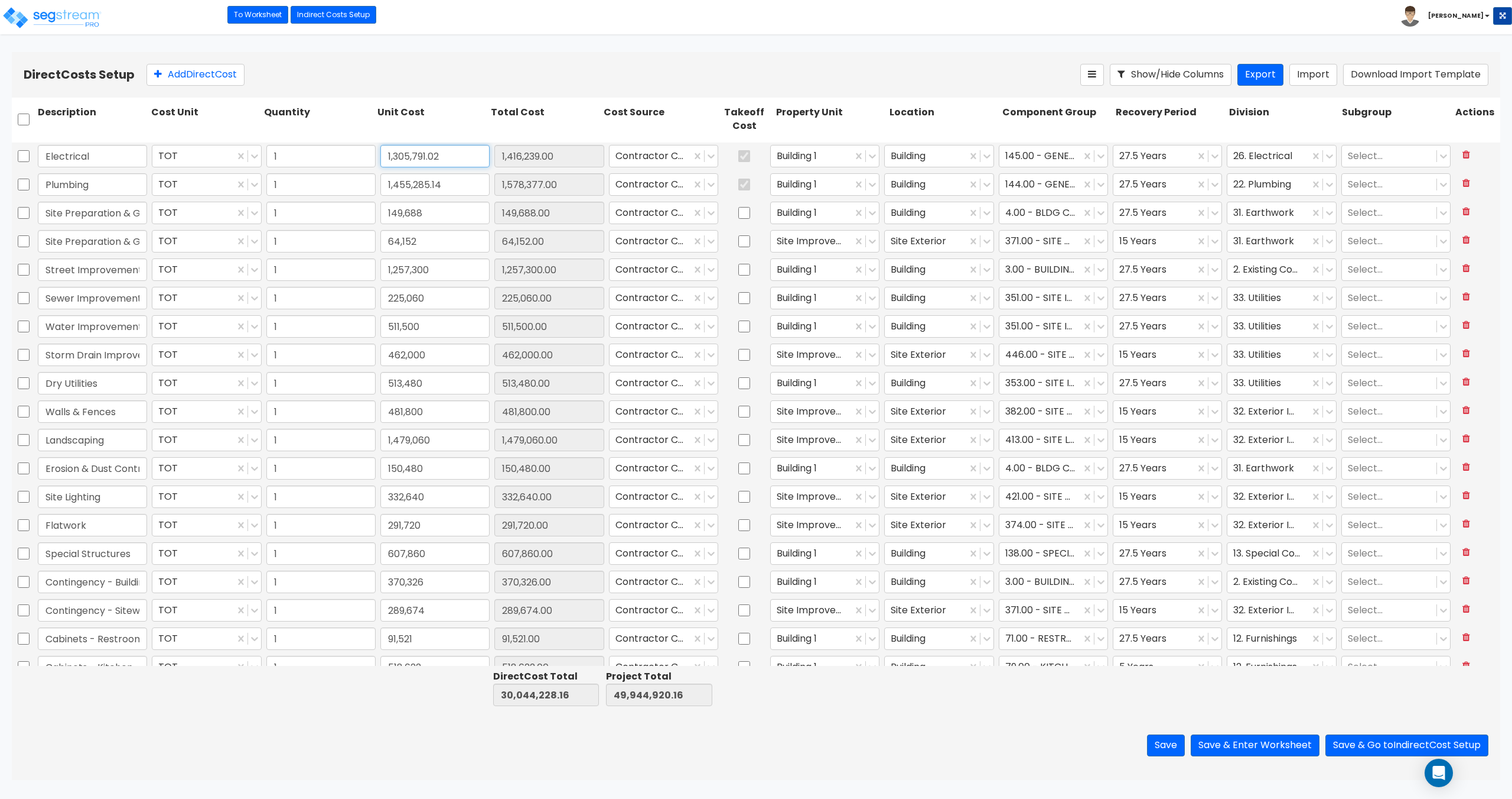
click at [457, 158] on input "1,305,791.02" at bounding box center [434, 155] width 109 height 22
click at [453, 155] on input "1,305,791.02" at bounding box center [434, 155] width 109 height 22
type input "1,305,791"
click at [462, 183] on input "1,455,285.14" at bounding box center [434, 184] width 109 height 22
type input "1,305,791.00"
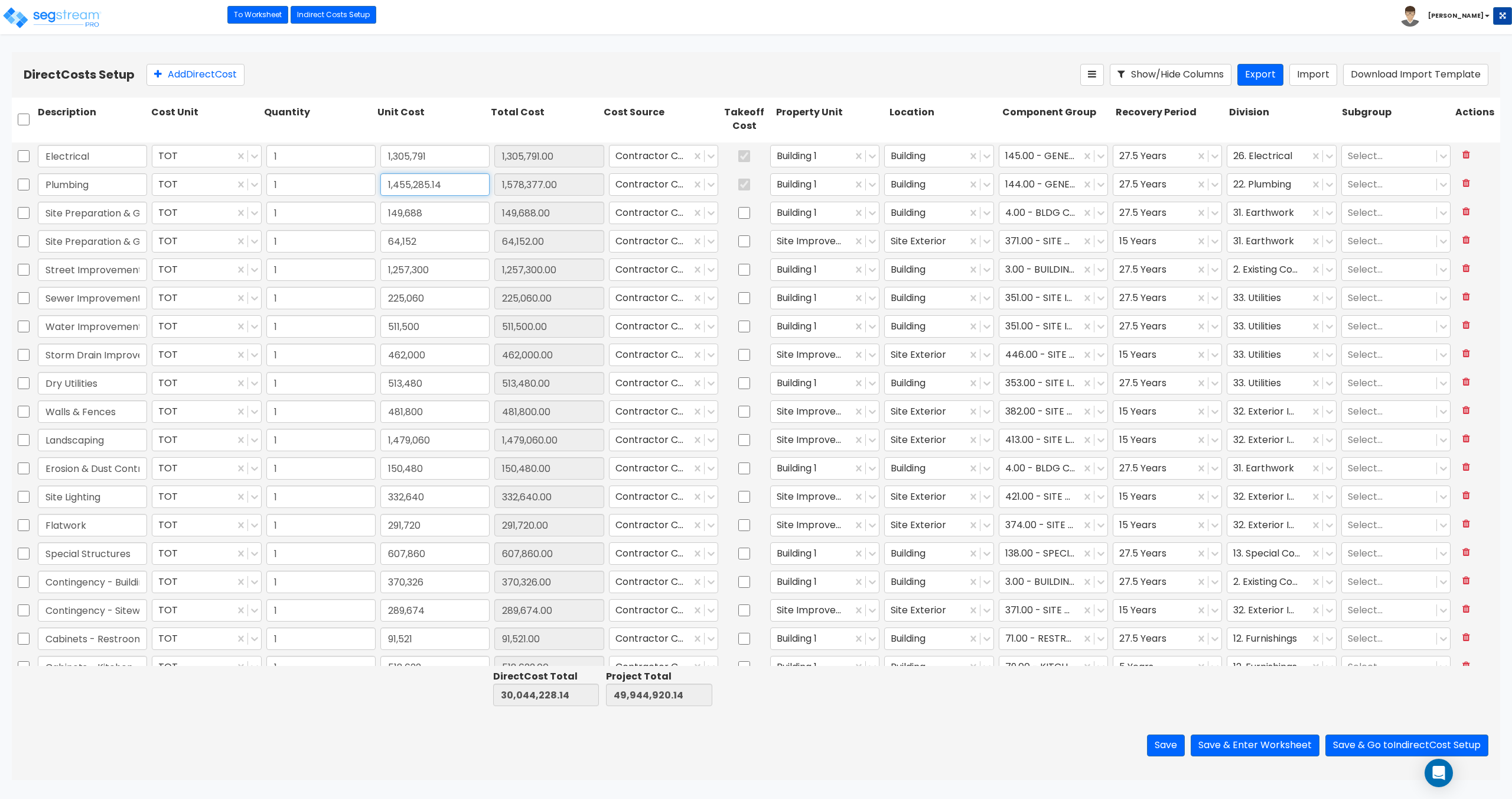
click at [456, 187] on input "1,455,285.14" at bounding box center [434, 184] width 109 height 22
type input "1,455,285"
click at [457, 162] on input "1,305,791" at bounding box center [434, 155] width 109 height 22
type input "1,455,285.00"
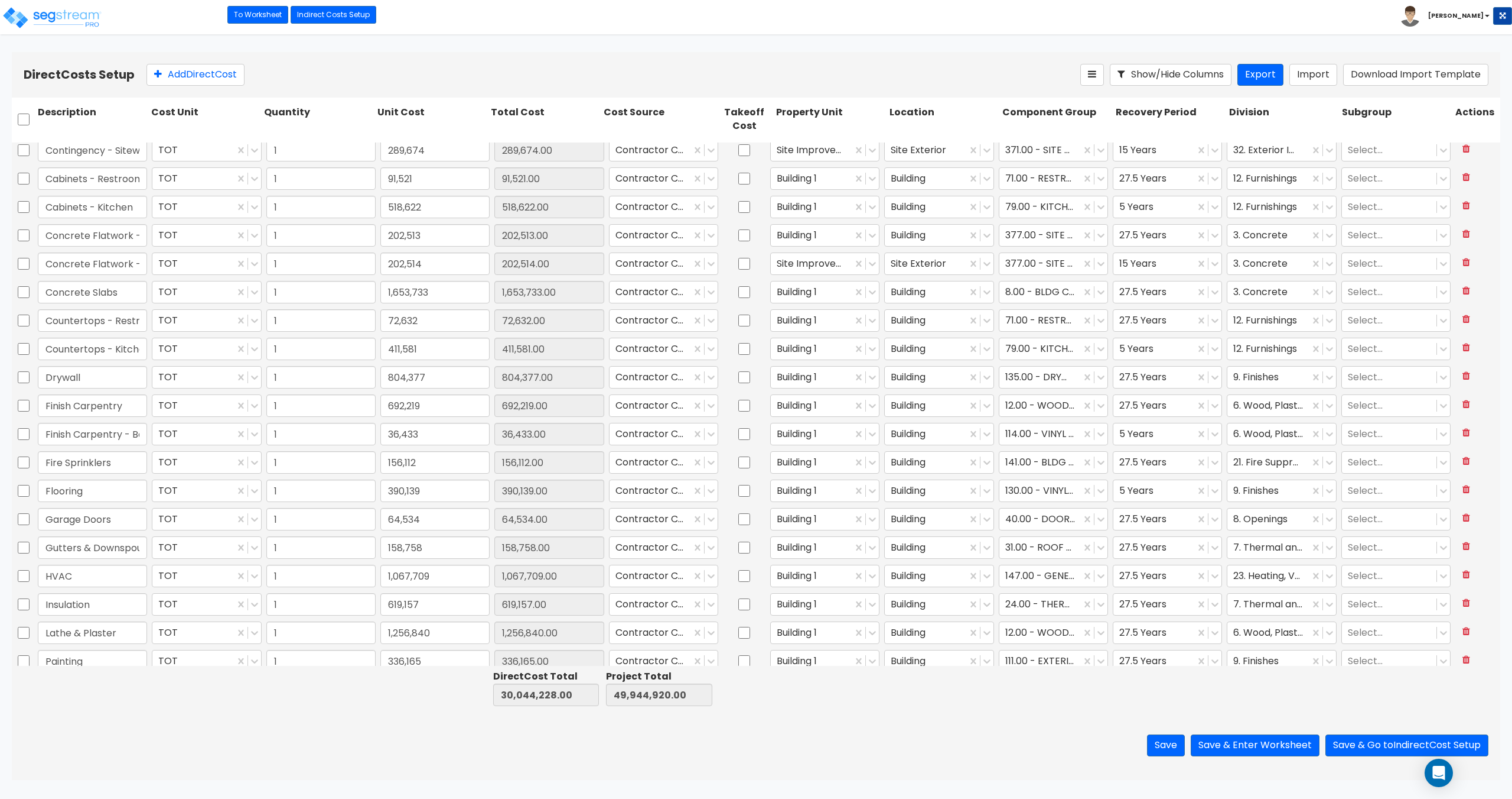
scroll to position [473, 0]
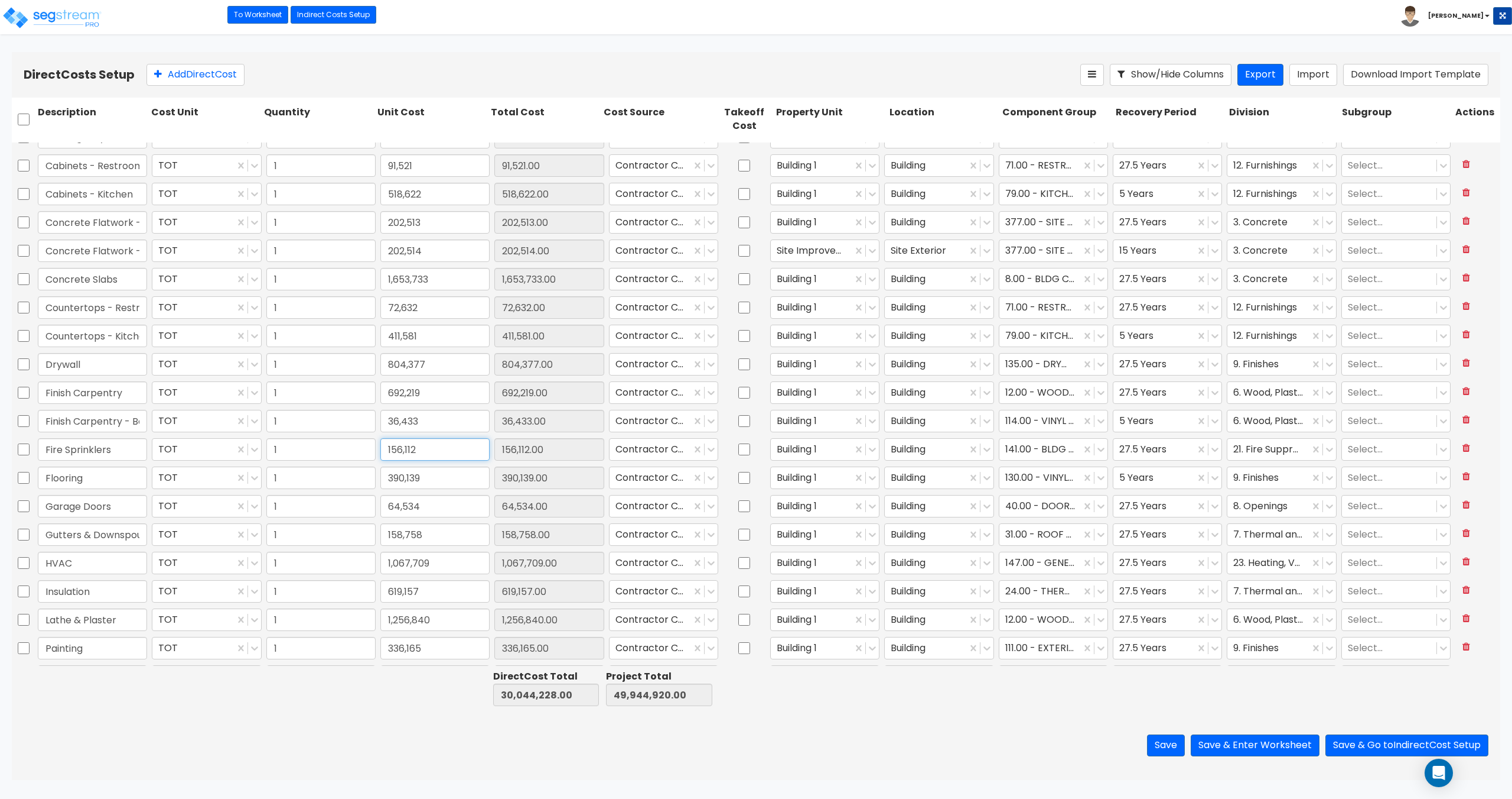
click at [422, 451] on input "156,112" at bounding box center [434, 449] width 109 height 22
click at [442, 451] on input "156,112" at bounding box center [434, 449] width 109 height 22
type input "156,113"
click at [442, 474] on input "390,139" at bounding box center [434, 477] width 109 height 22
type input "156,113.00"
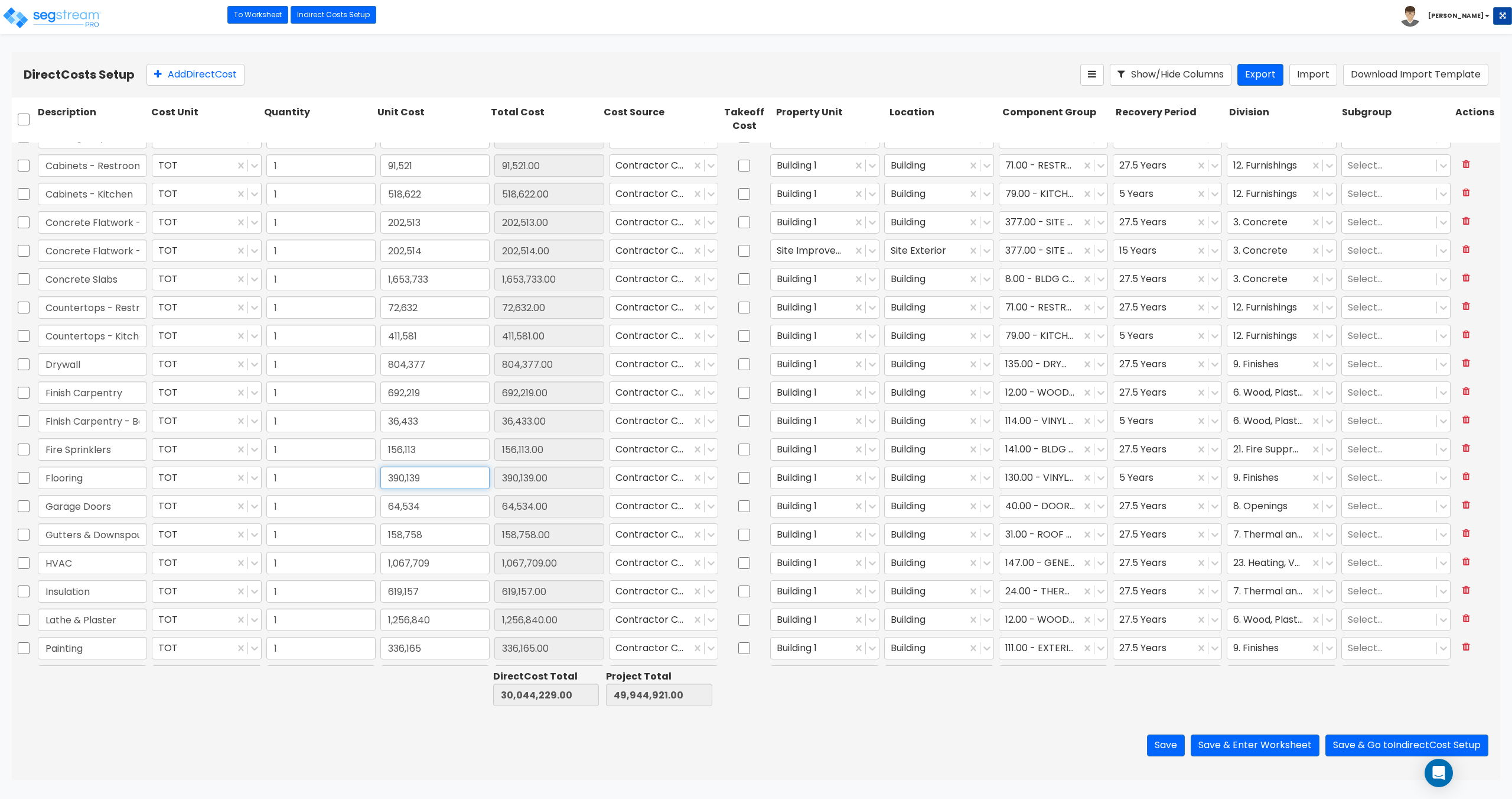
click at [446, 481] on input "390,139" at bounding box center [434, 477] width 109 height 22
type input "390,140"
click at [446, 446] on input "156,113" at bounding box center [434, 449] width 109 height 22
type input "390,140.00"
click at [432, 477] on input "390,140" at bounding box center [434, 477] width 109 height 22
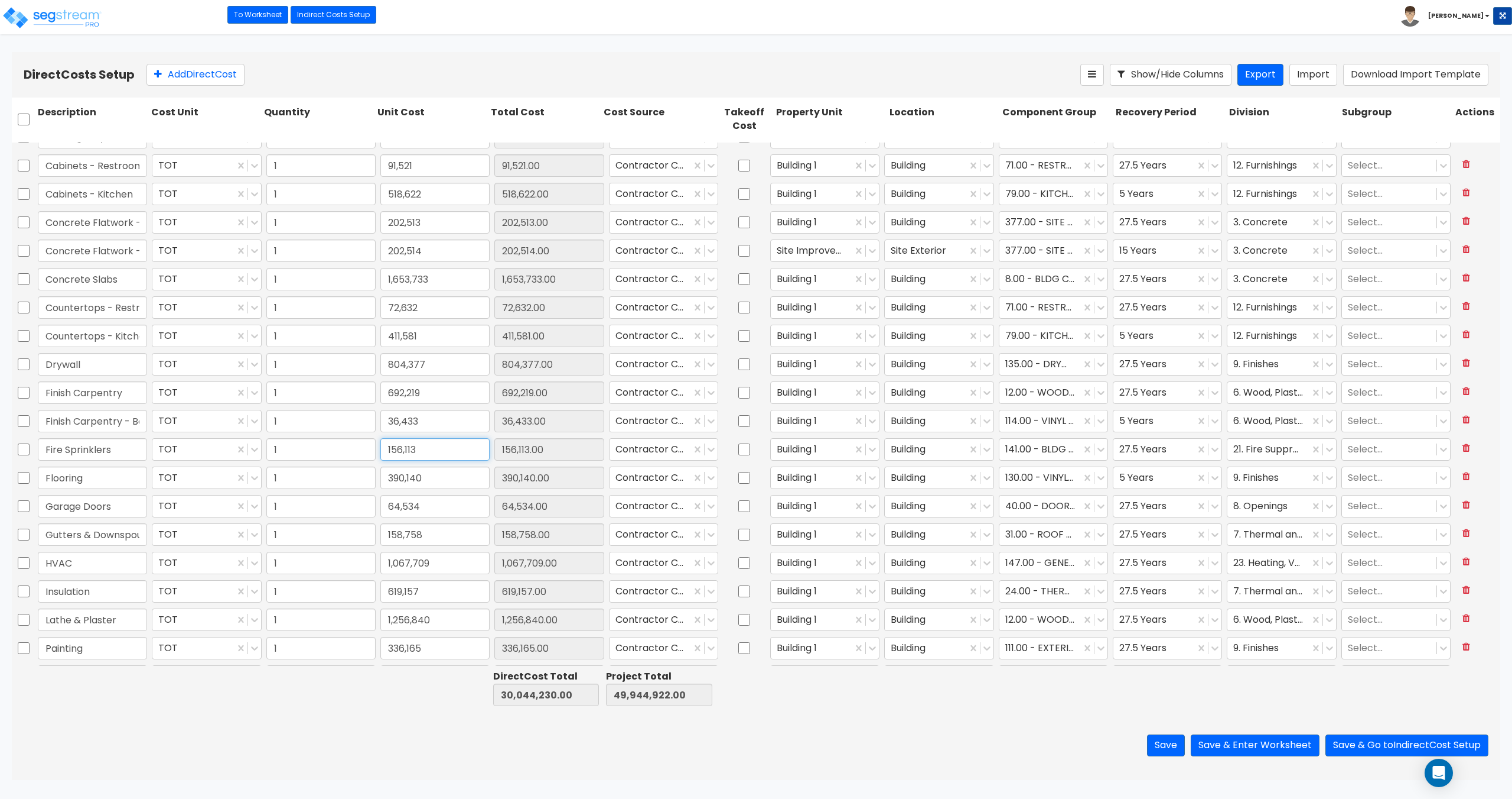
click at [439, 456] on input "156,113" at bounding box center [434, 449] width 109 height 22
click at [442, 478] on input "390,140" at bounding box center [434, 477] width 109 height 22
click at [434, 481] on input "390,140" at bounding box center [434, 477] width 109 height 22
type input "390,140"
click at [437, 446] on input "156,113" at bounding box center [434, 449] width 109 height 22
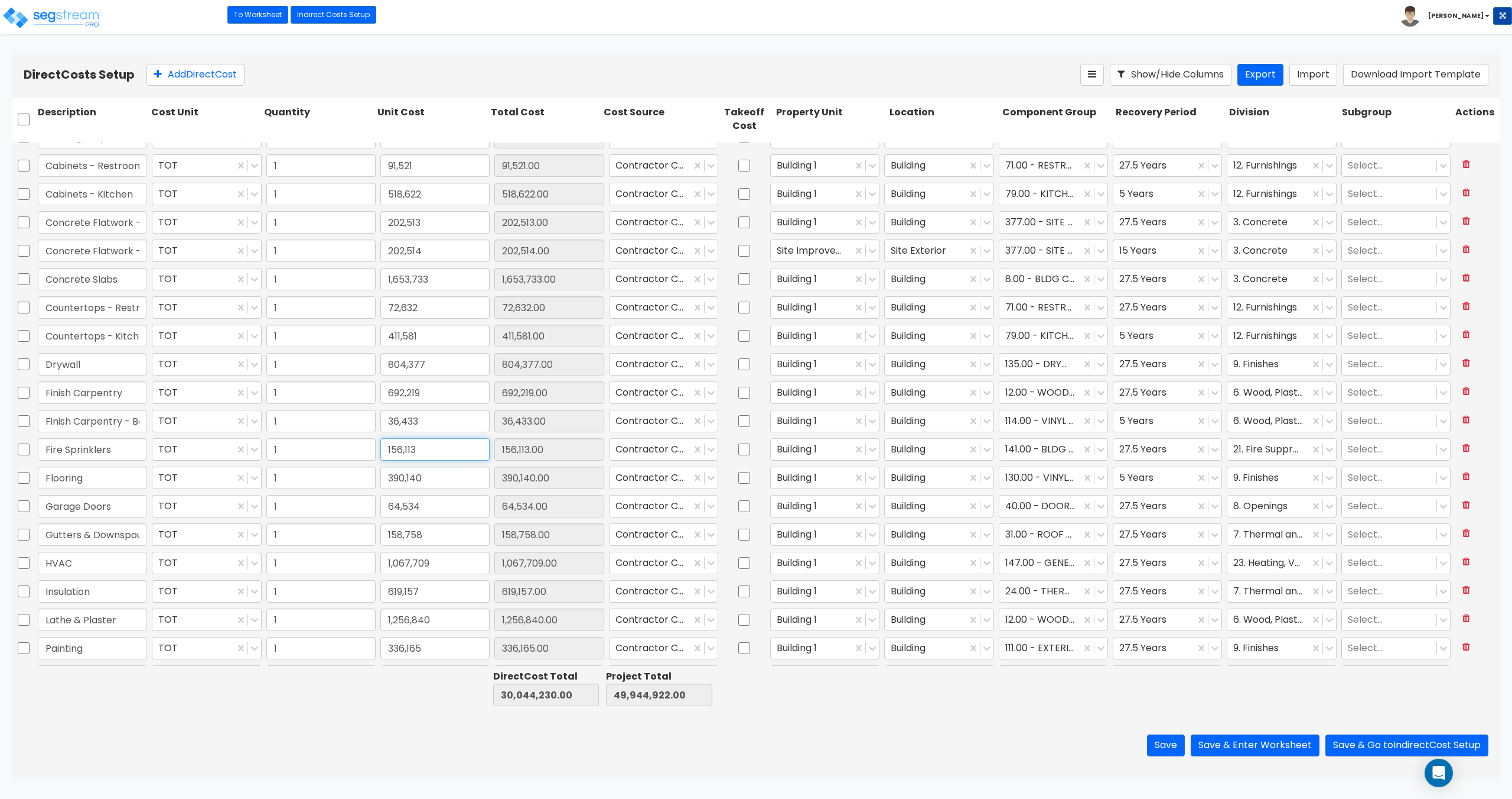
click at [430, 447] on input "156,113" at bounding box center [434, 449] width 109 height 22
type input "156,112"
click at [442, 481] on input "390,140" at bounding box center [434, 477] width 109 height 22
type input "156,112.00"
click at [444, 476] on input "390,140" at bounding box center [434, 477] width 109 height 22
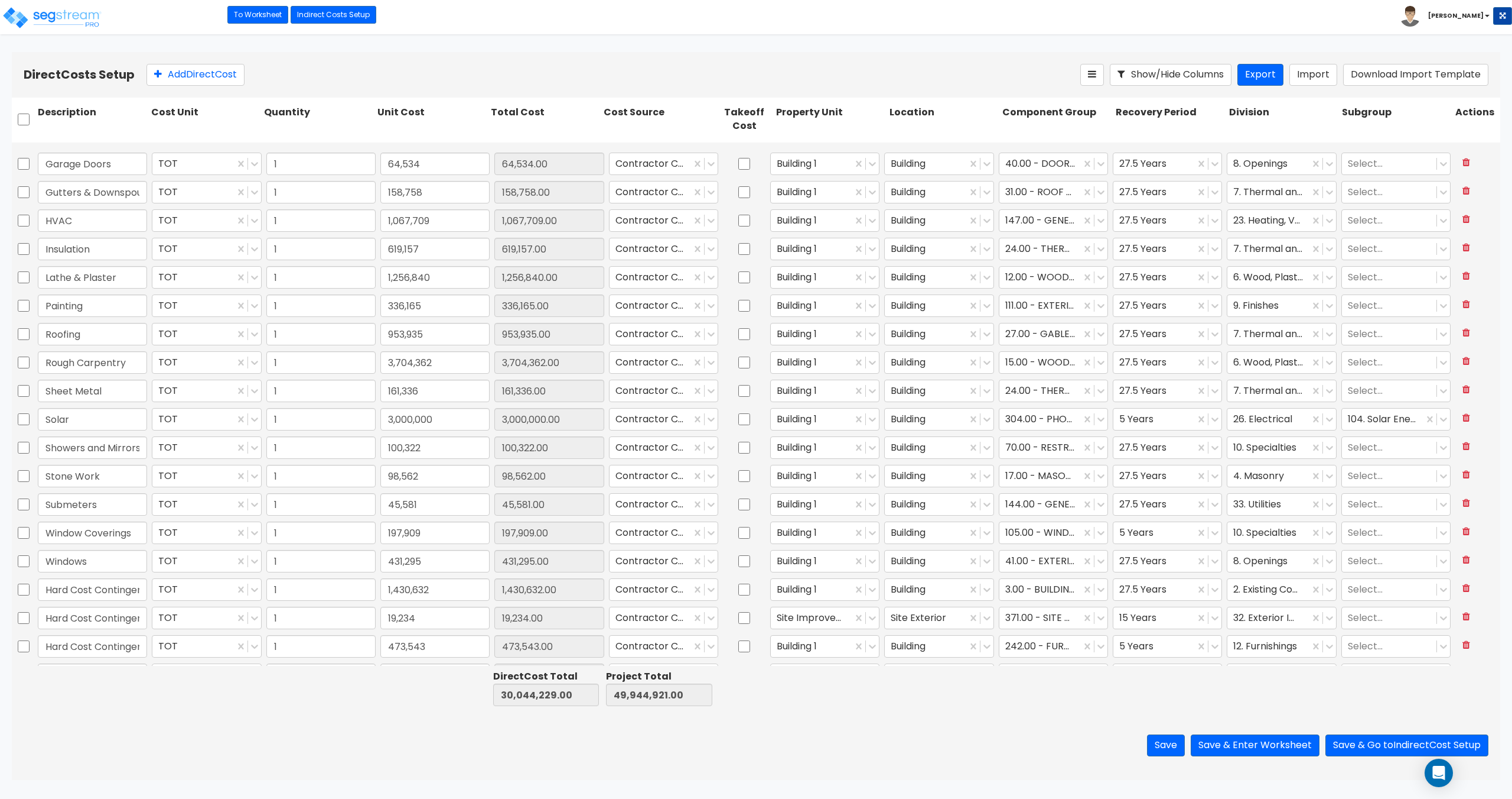
scroll to position [867, 0]
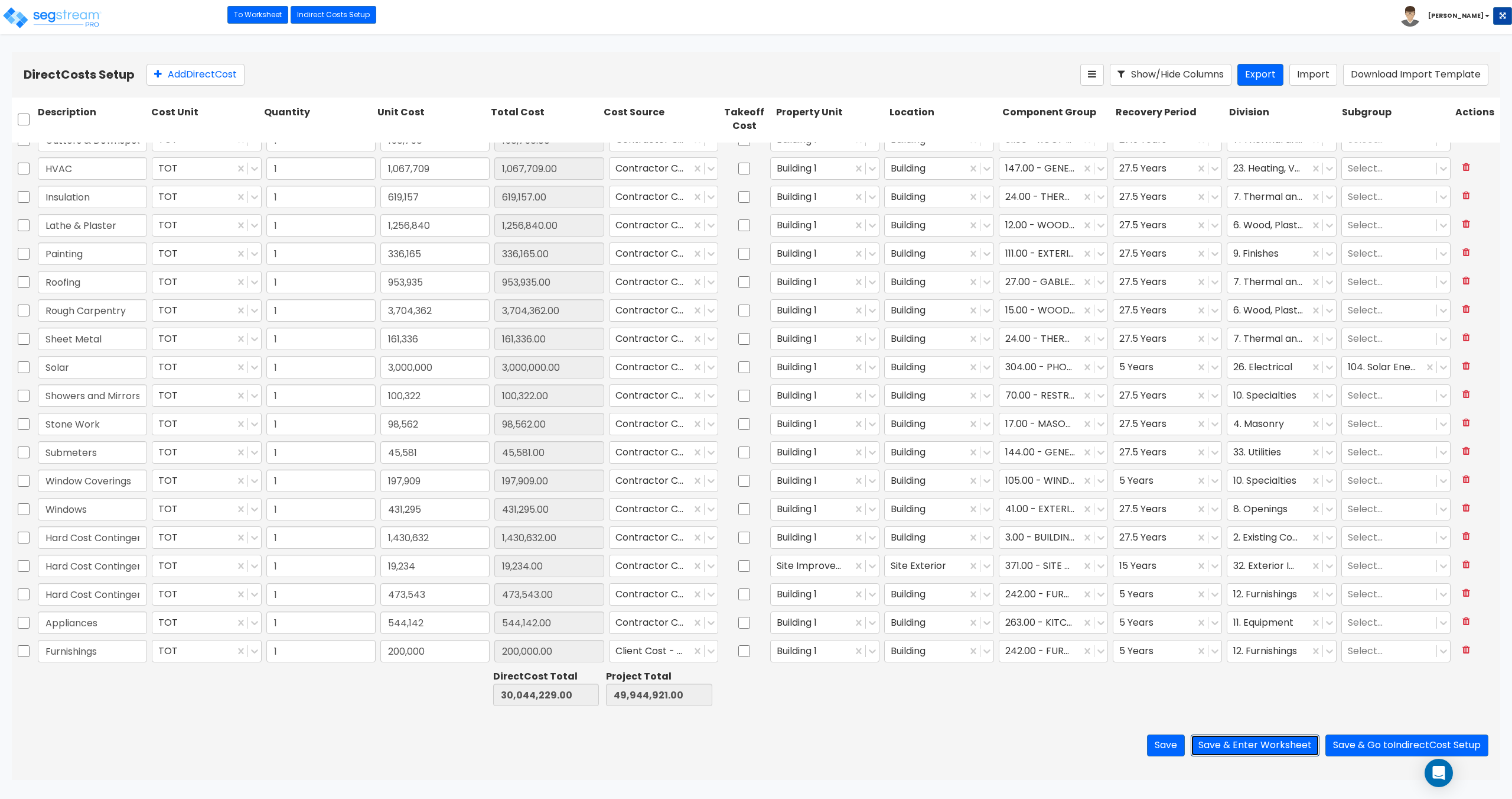
click at [1265, 740] on button "Save & Enter Worksheet" at bounding box center [1255, 745] width 129 height 22
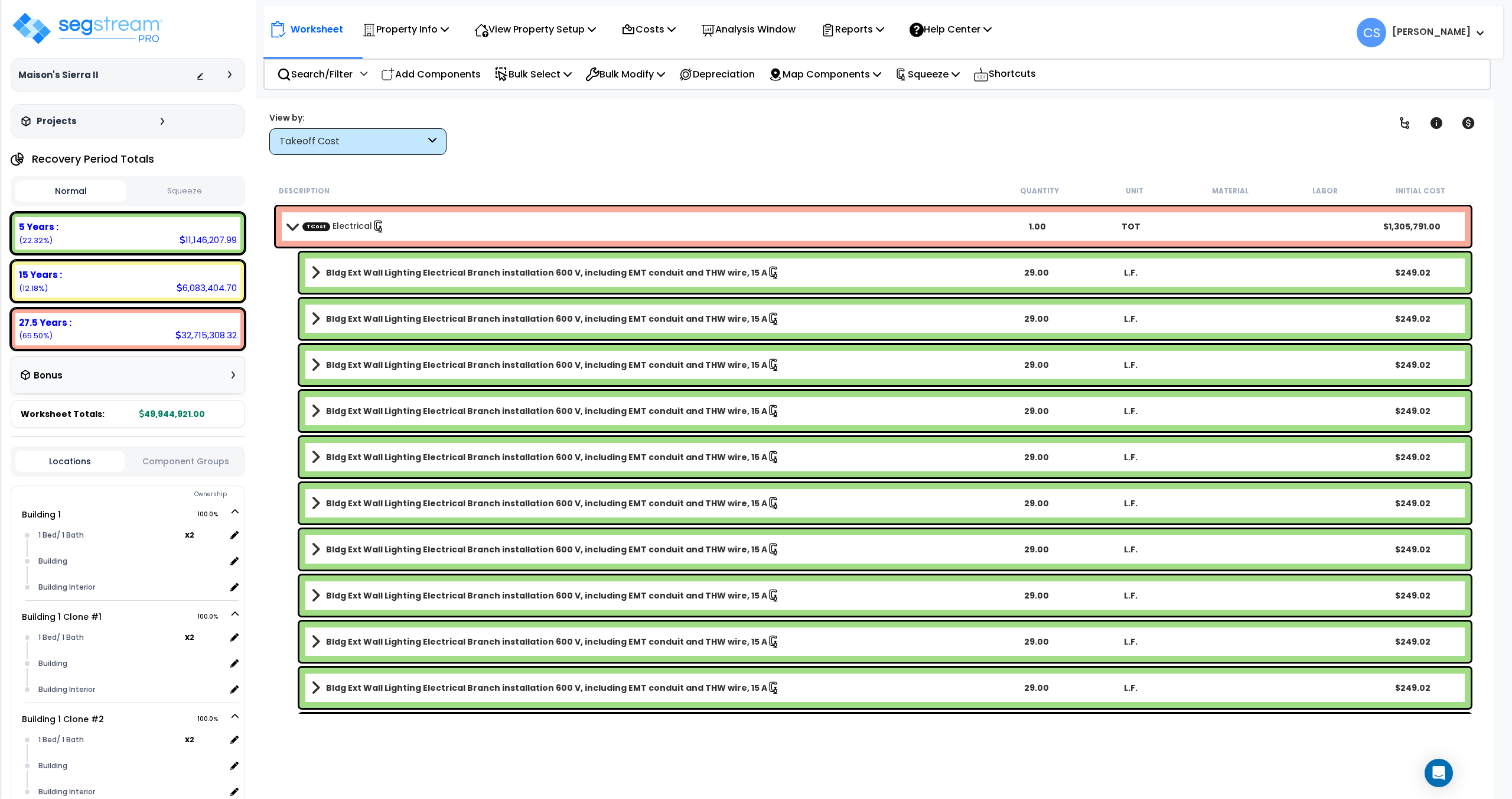
click at [1143, 27] on div "Worksheet Property Info Property Setup Add Property Unit Template property Clon…" at bounding box center [883, 27] width 1240 height 42
click at [905, 80] on icon at bounding box center [900, 74] width 8 height 12
click at [928, 98] on link "Re-squeeze" at bounding box center [947, 102] width 117 height 27
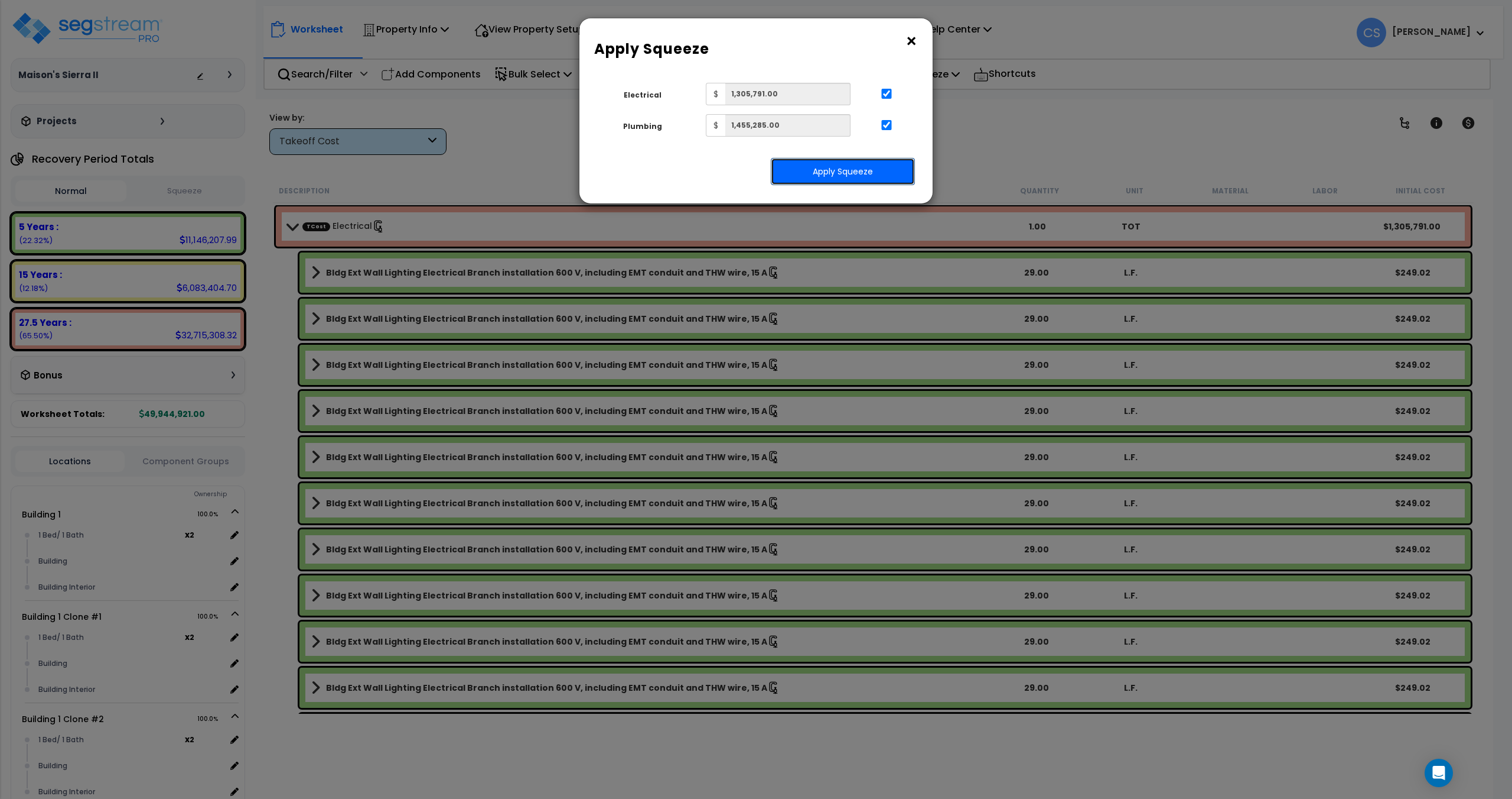
click at [882, 168] on button "Apply Squeeze" at bounding box center [843, 171] width 144 height 27
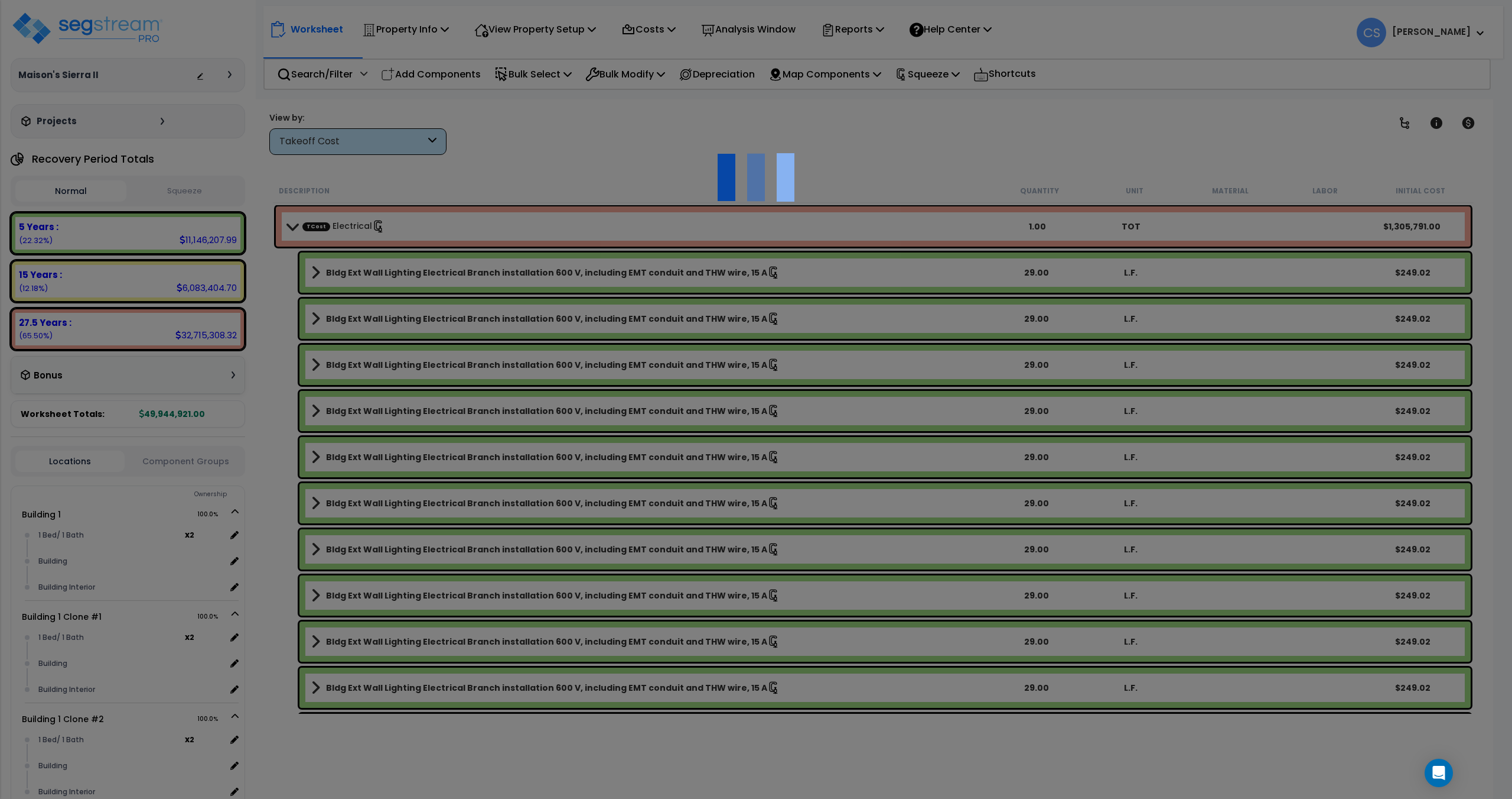
click at [1157, 32] on div at bounding box center [756, 399] width 1512 height 799
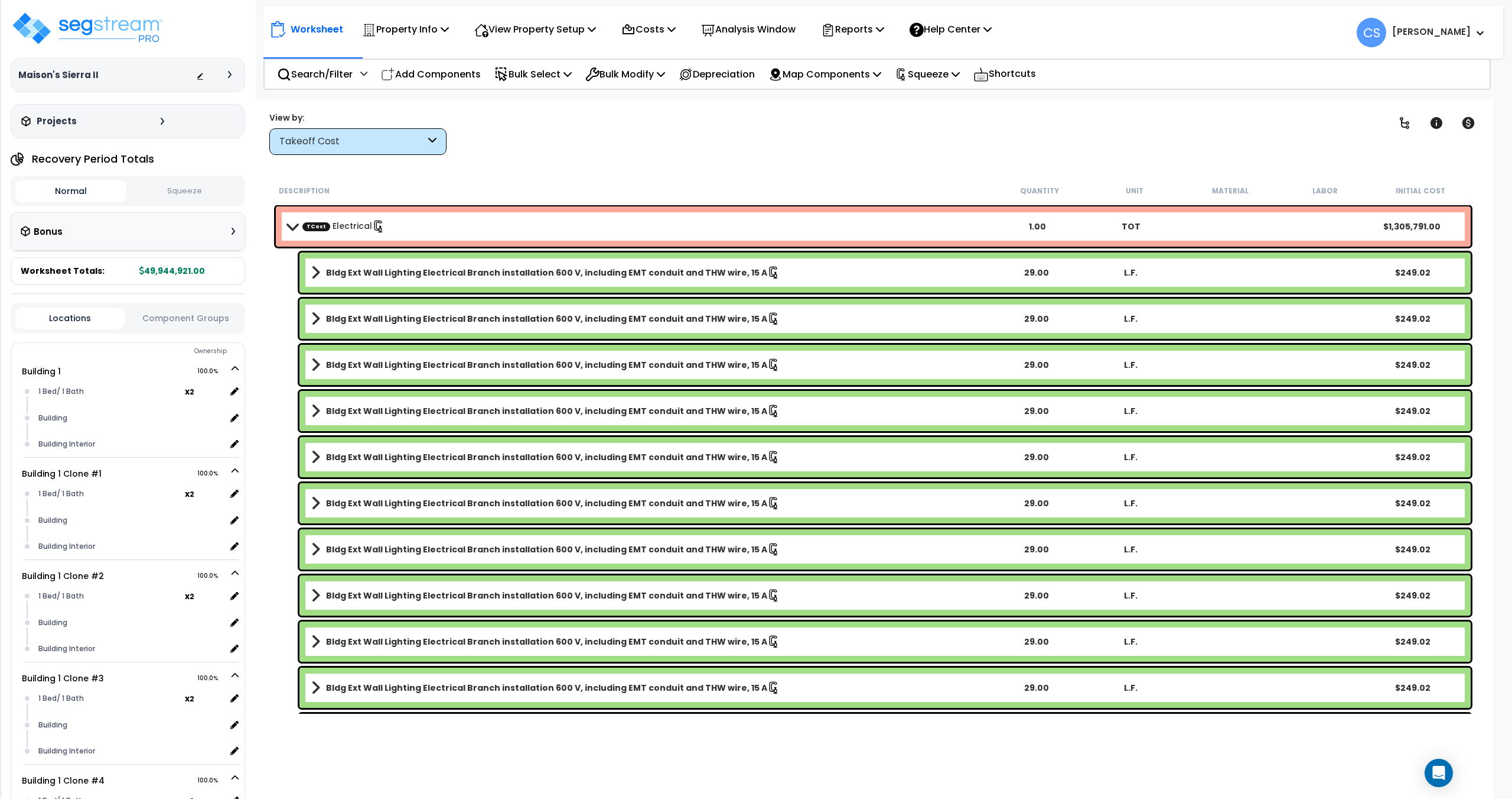
click at [191, 205] on div "Normal Squeeze" at bounding box center [128, 191] width 235 height 31
click at [193, 192] on button "Squeeze" at bounding box center [184, 191] width 111 height 20
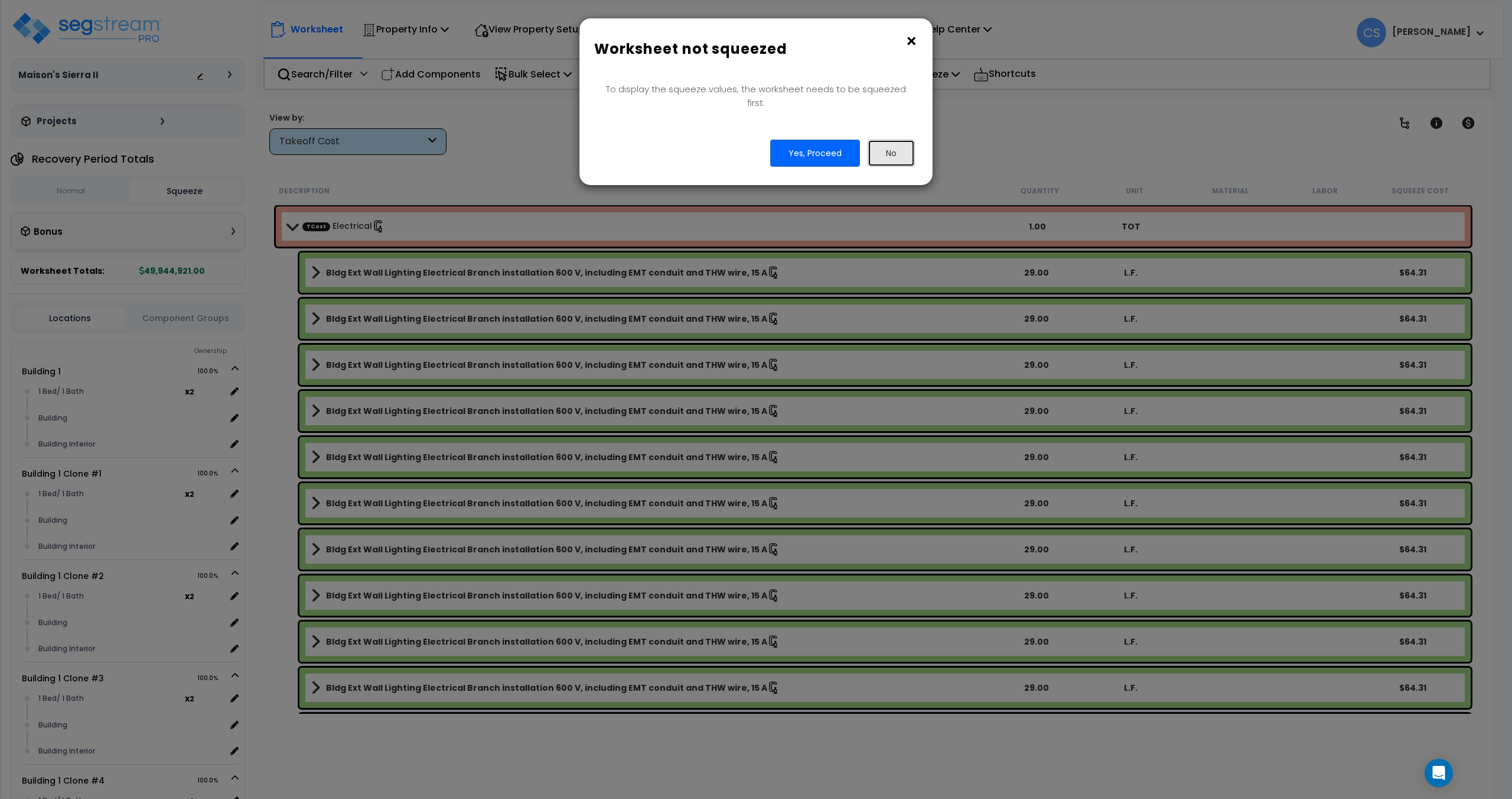
click at [894, 146] on button "No" at bounding box center [891, 153] width 47 height 27
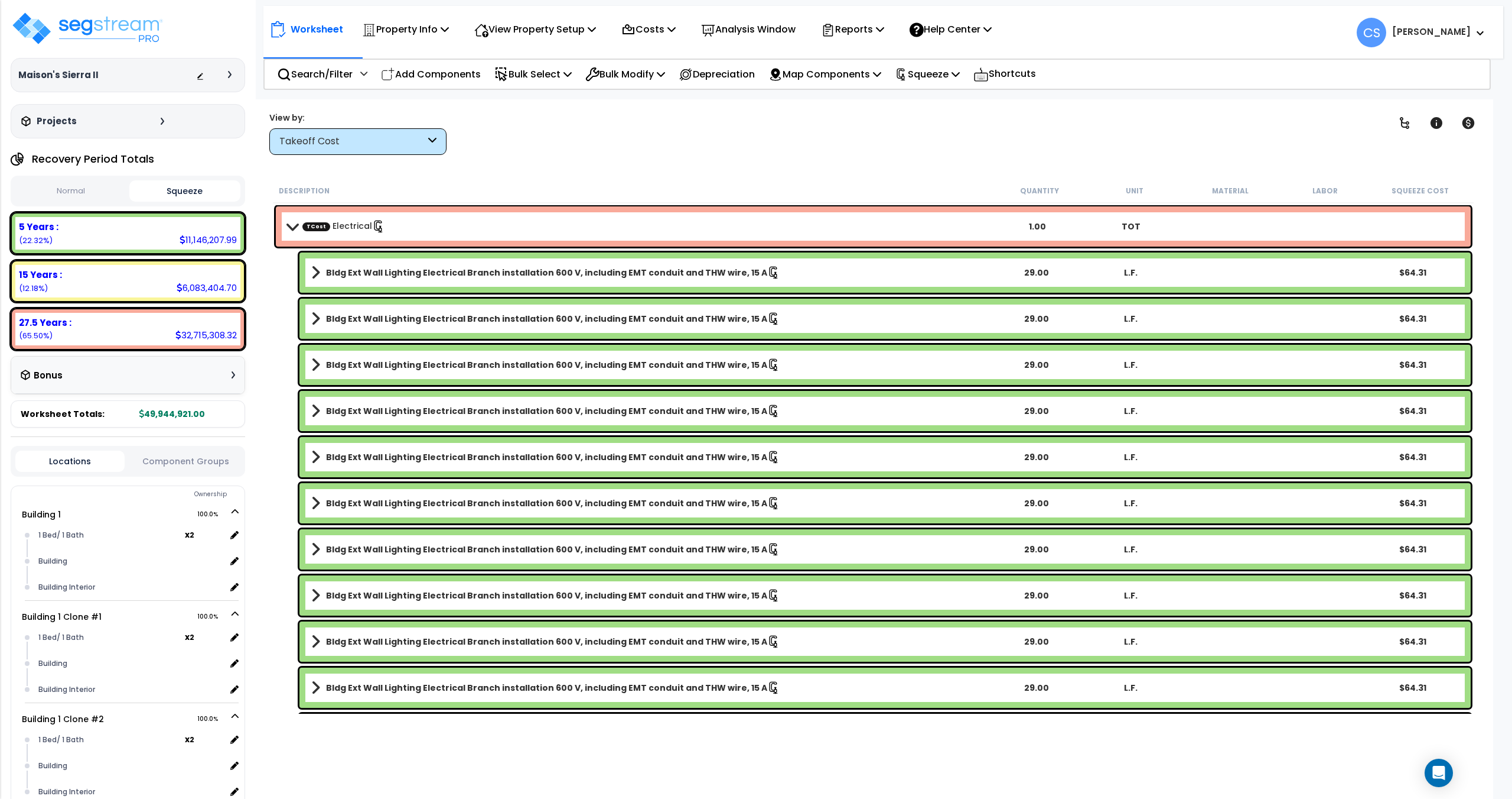
click at [641, 139] on div "Clear Filters" at bounding box center [917, 132] width 902 height 43
click at [885, 36] on p "Reports" at bounding box center [853, 29] width 63 height 16
click at [891, 58] on link "Get Report" at bounding box center [874, 56] width 117 height 24
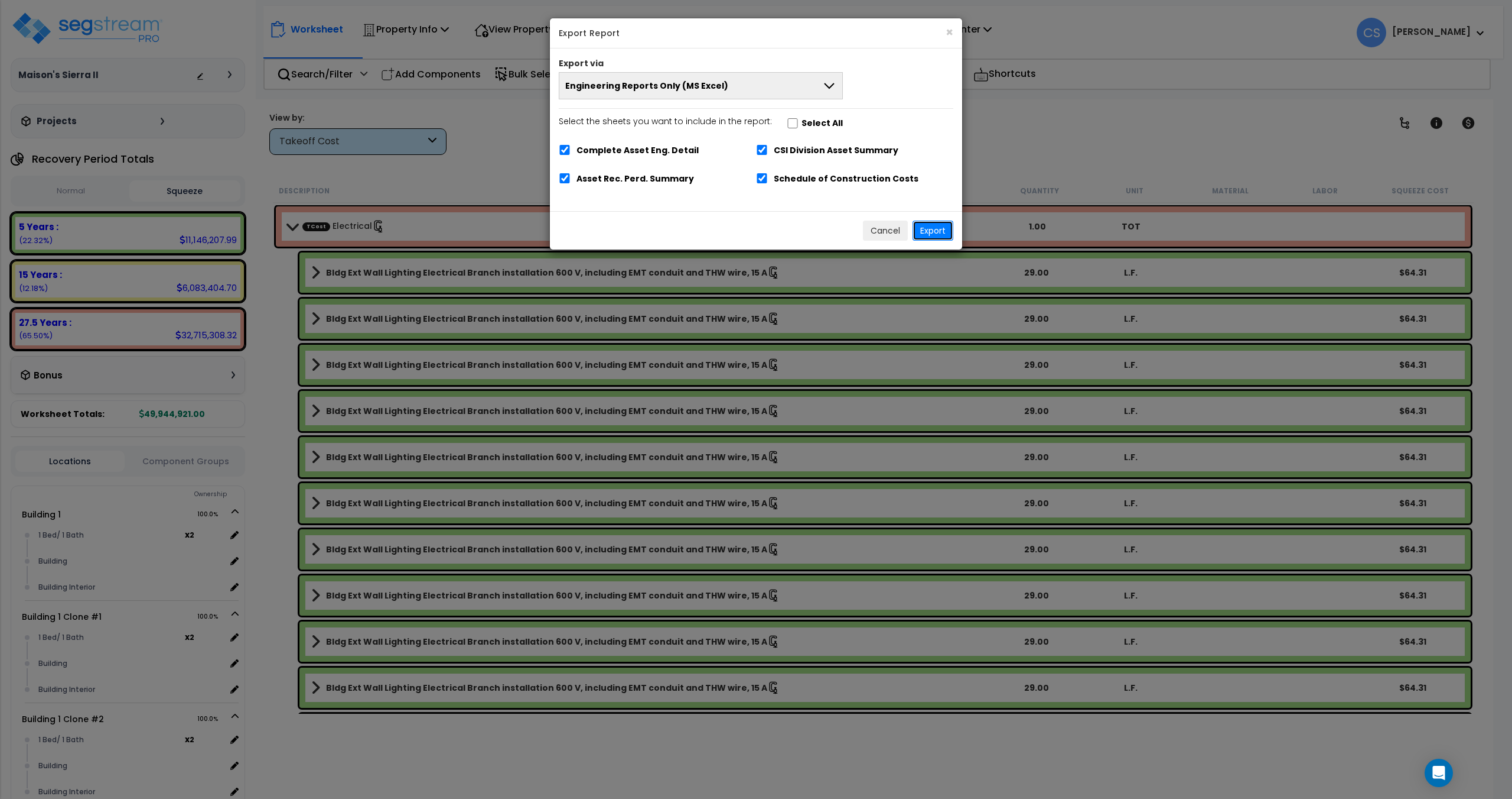
click at [933, 229] on button "Export" at bounding box center [933, 231] width 41 height 20
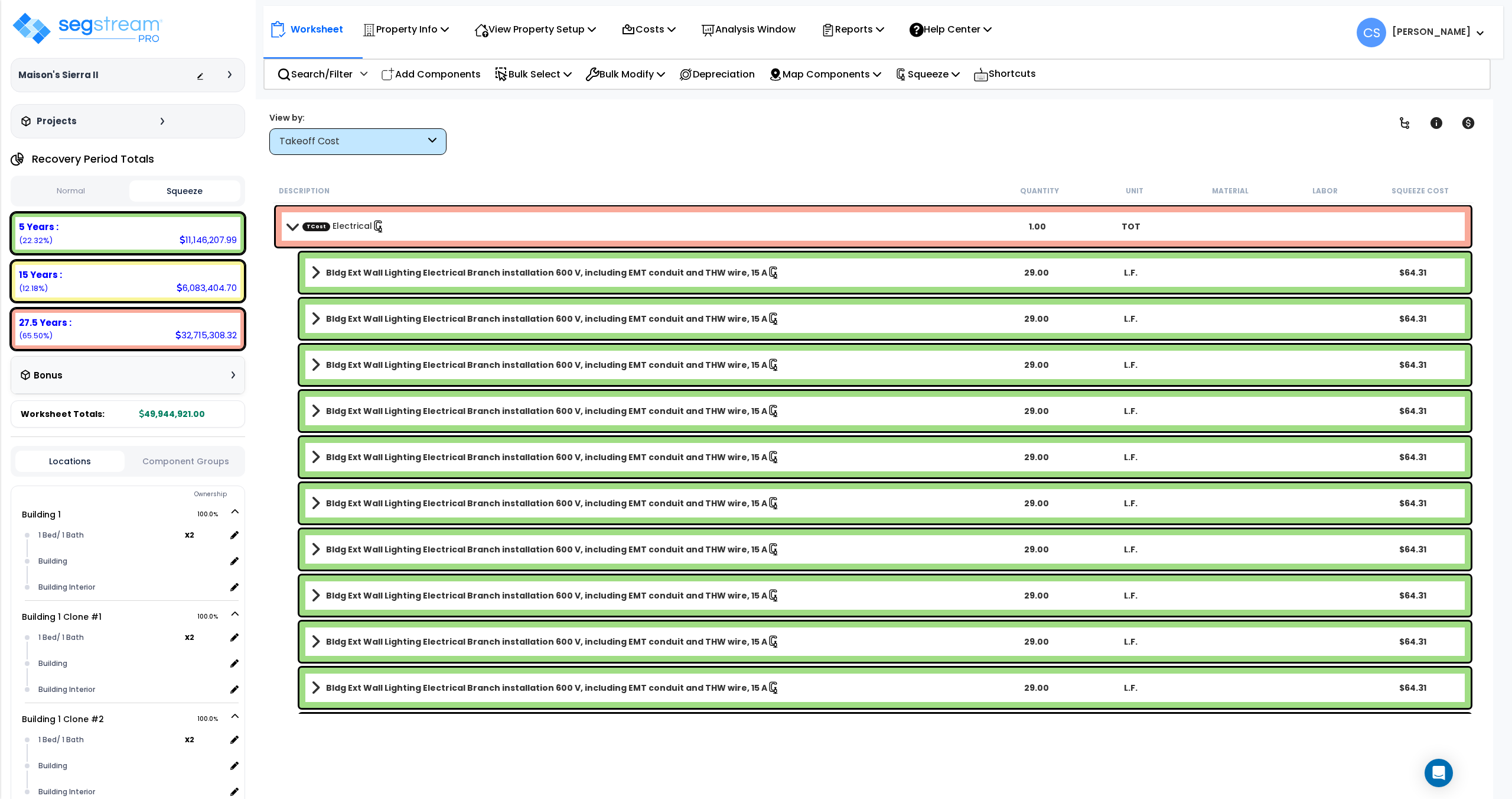
drag, startPoint x: 105, startPoint y: 185, endPoint x: 151, endPoint y: 180, distance: 46.3
click at [105, 186] on button "Normal" at bounding box center [70, 191] width 111 height 20
click at [190, 187] on button "Squeeze" at bounding box center [184, 191] width 111 height 20
click at [66, 194] on button "Normal" at bounding box center [70, 191] width 111 height 20
click at [182, 185] on button "Squeeze" at bounding box center [184, 191] width 111 height 20
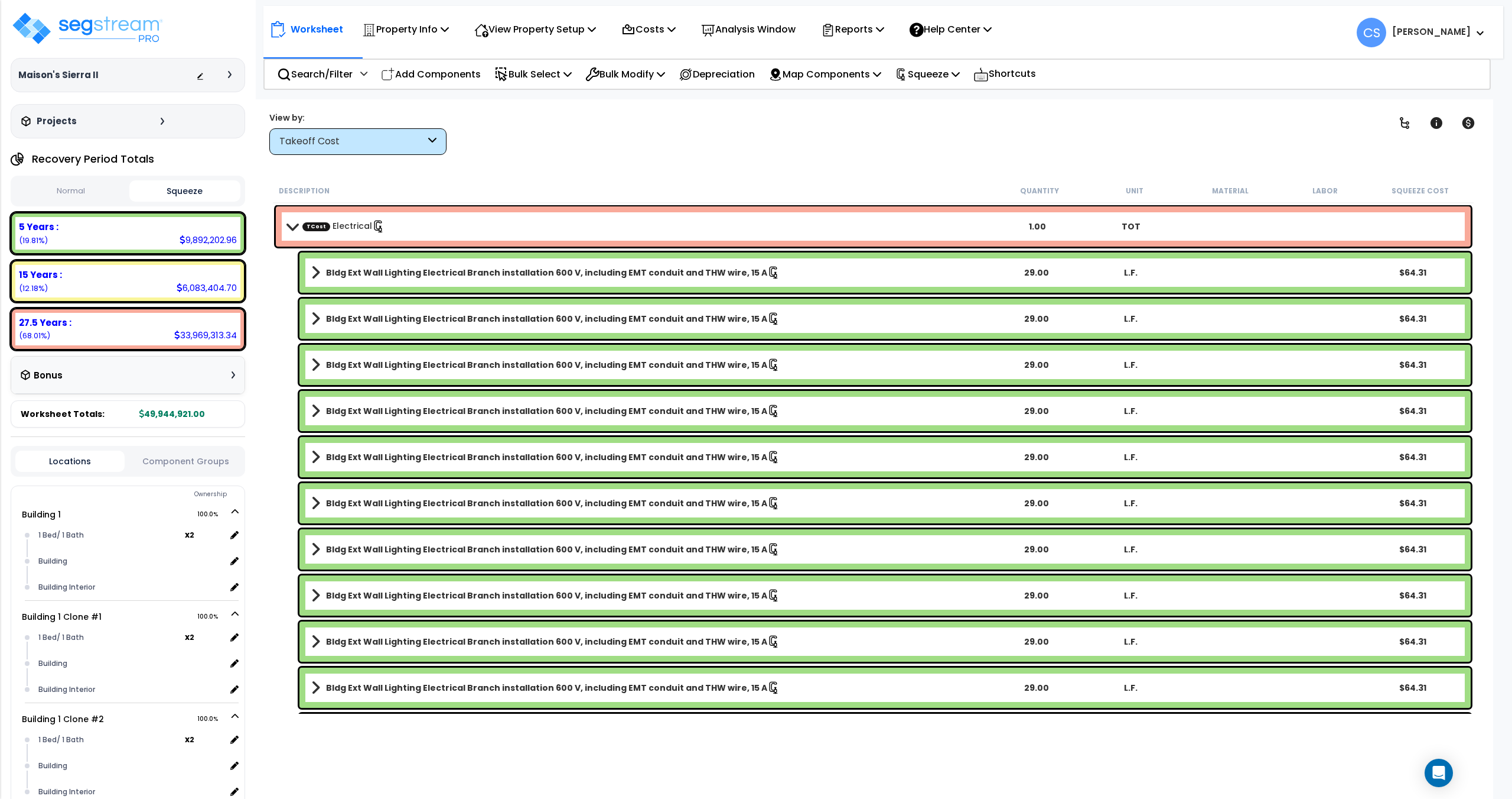
click at [66, 191] on button "Normal" at bounding box center [70, 191] width 111 height 20
click at [174, 186] on button "Squeeze" at bounding box center [184, 191] width 111 height 20
click at [73, 194] on button "Normal" at bounding box center [70, 191] width 111 height 20
click at [199, 194] on button "Squeeze" at bounding box center [184, 191] width 111 height 20
drag, startPoint x: 641, startPoint y: 134, endPoint x: 699, endPoint y: 49, distance: 102.9
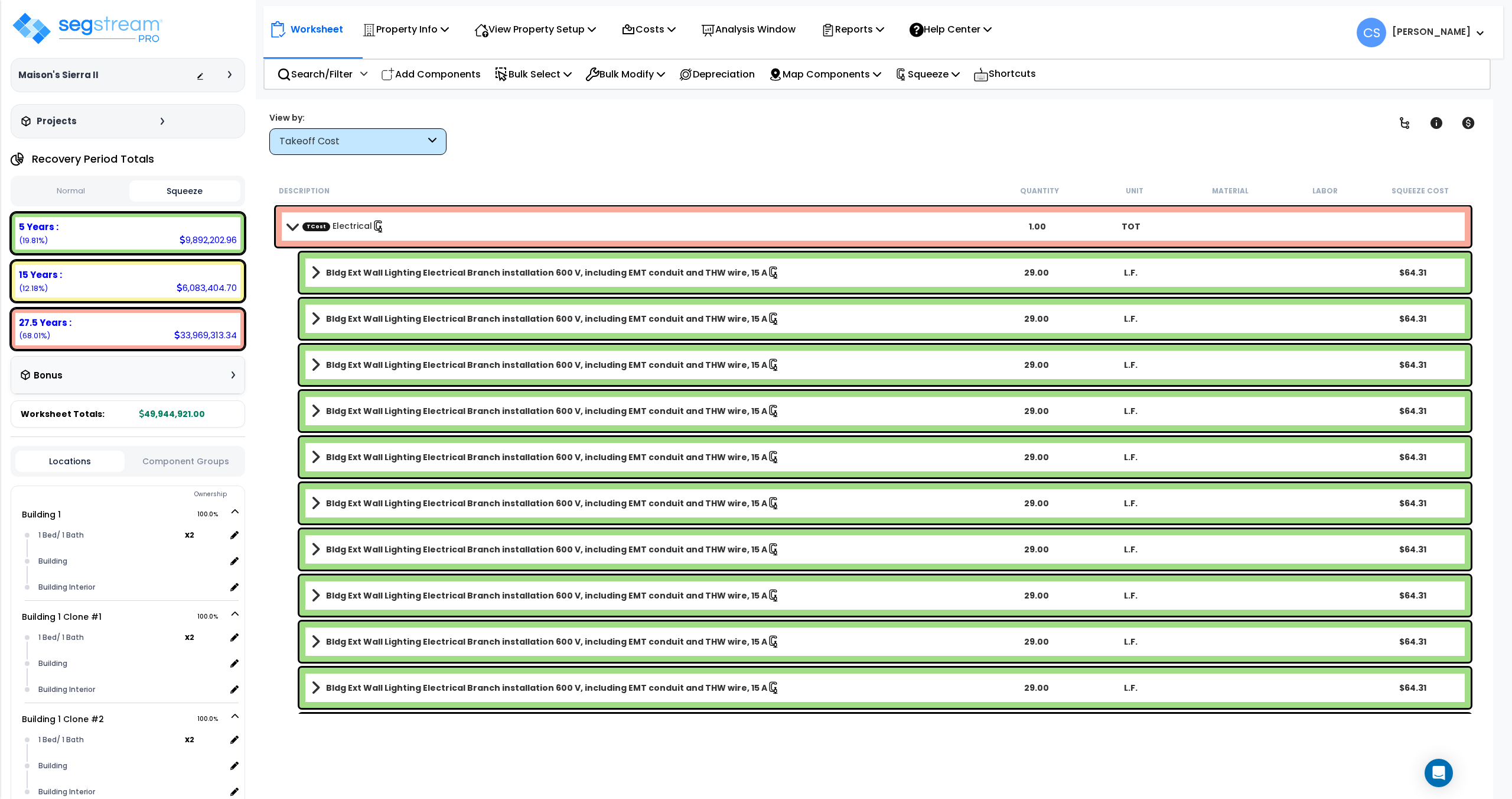
click at [641, 134] on div "Clear Filters" at bounding box center [917, 132] width 902 height 43
